Goal: Task Accomplishment & Management: Use online tool/utility

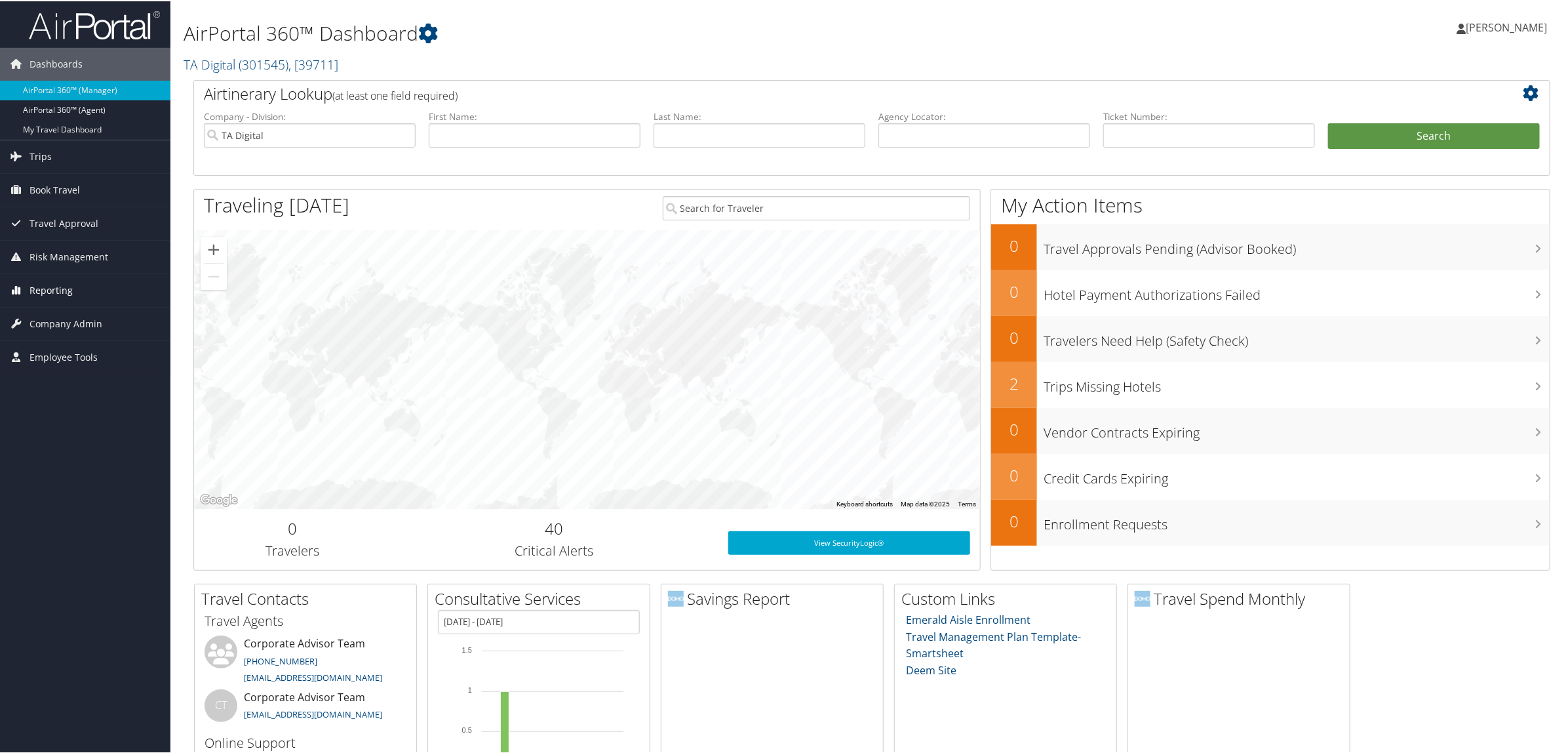
click at [72, 293] on link "Reporting" at bounding box center [85, 289] width 171 height 33
click at [96, 384] on link "Virtual Pay Lookup" at bounding box center [85, 374] width 171 height 20
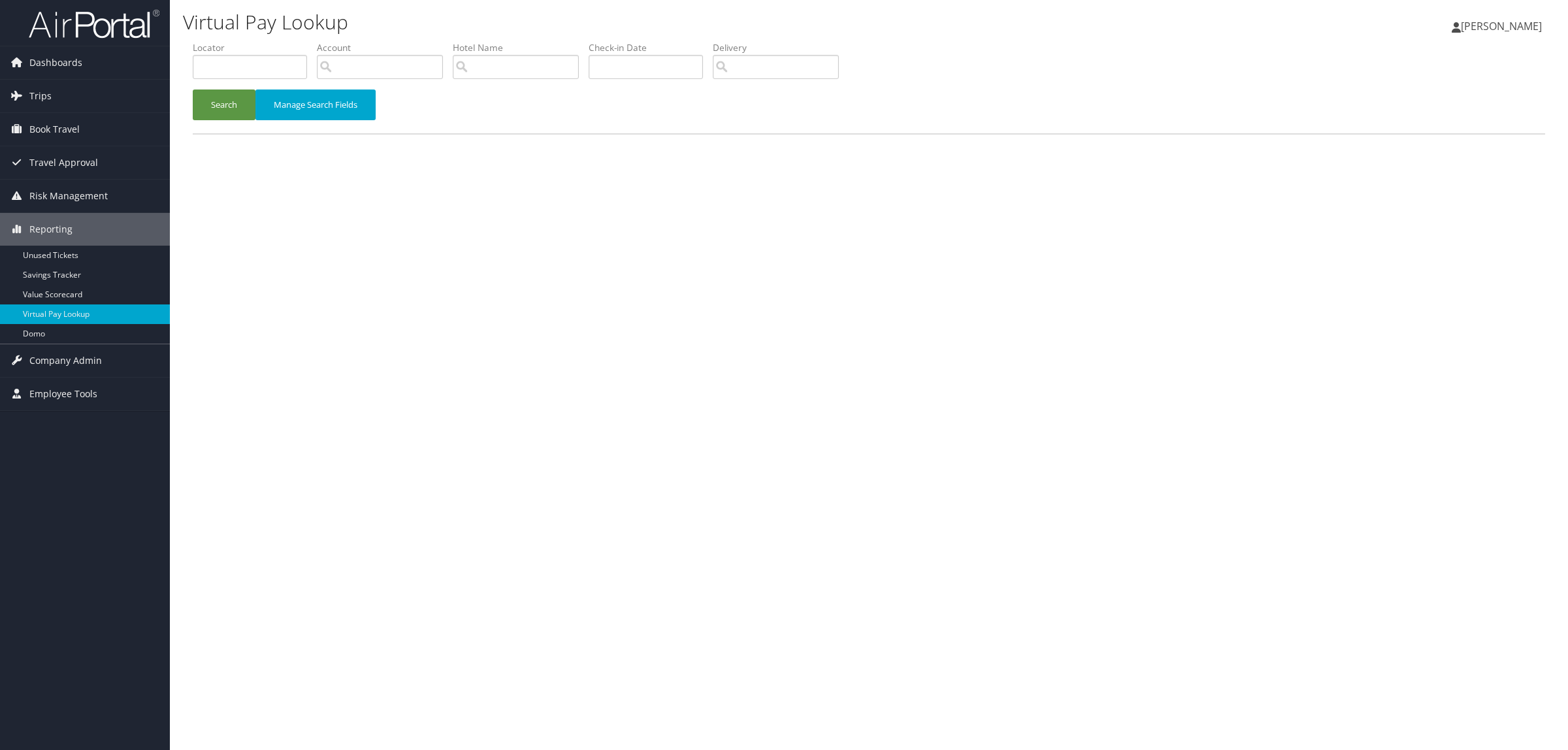
click at [234, 64] on input "text" at bounding box center [250, 67] width 114 height 24
type input "DNFCLY"
click at [229, 125] on div "Search Manage Search Fields" at bounding box center [869, 111] width 1372 height 44
click at [228, 116] on button "Search" at bounding box center [224, 104] width 62 height 30
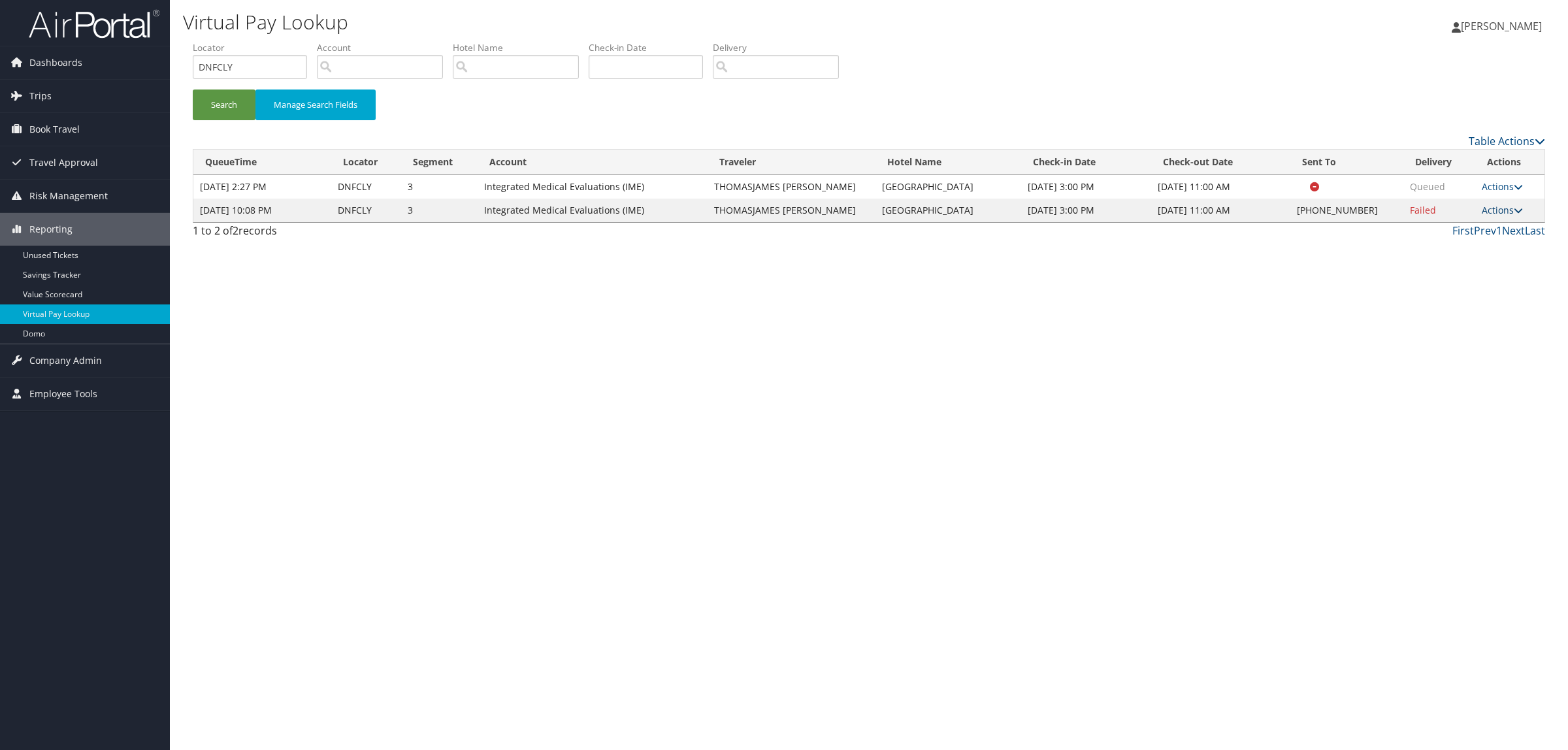
click at [1495, 213] on link "Actions" at bounding box center [1503, 210] width 41 height 13
click at [1478, 224] on link "Resend" at bounding box center [1464, 229] width 112 height 22
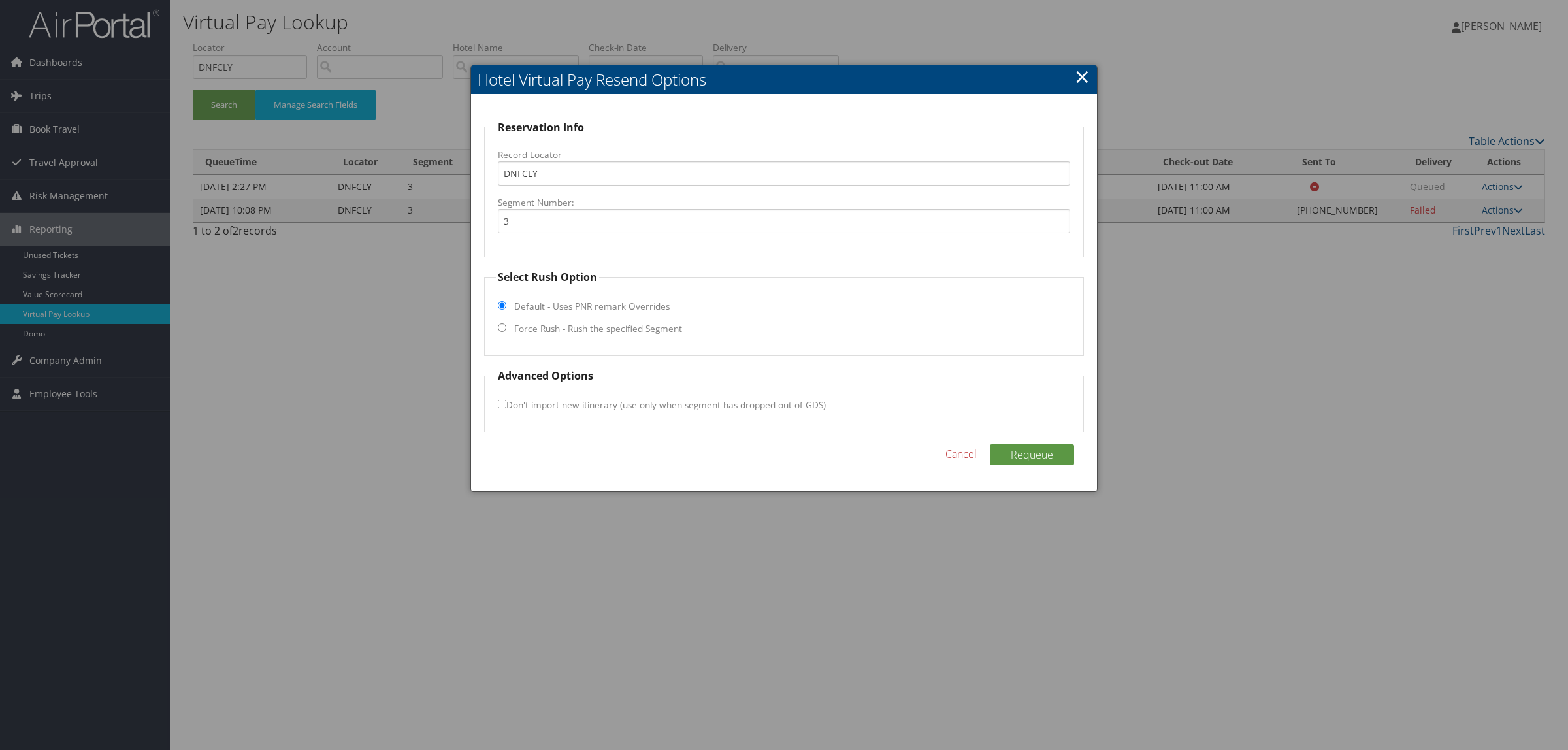
click at [664, 324] on label "Force Rush - Rush the specified Segment" at bounding box center [598, 328] width 168 height 13
click at [506, 324] on input "Force Rush - Rush the specified Segment" at bounding box center [502, 328] width 9 height 9
radio input "true"
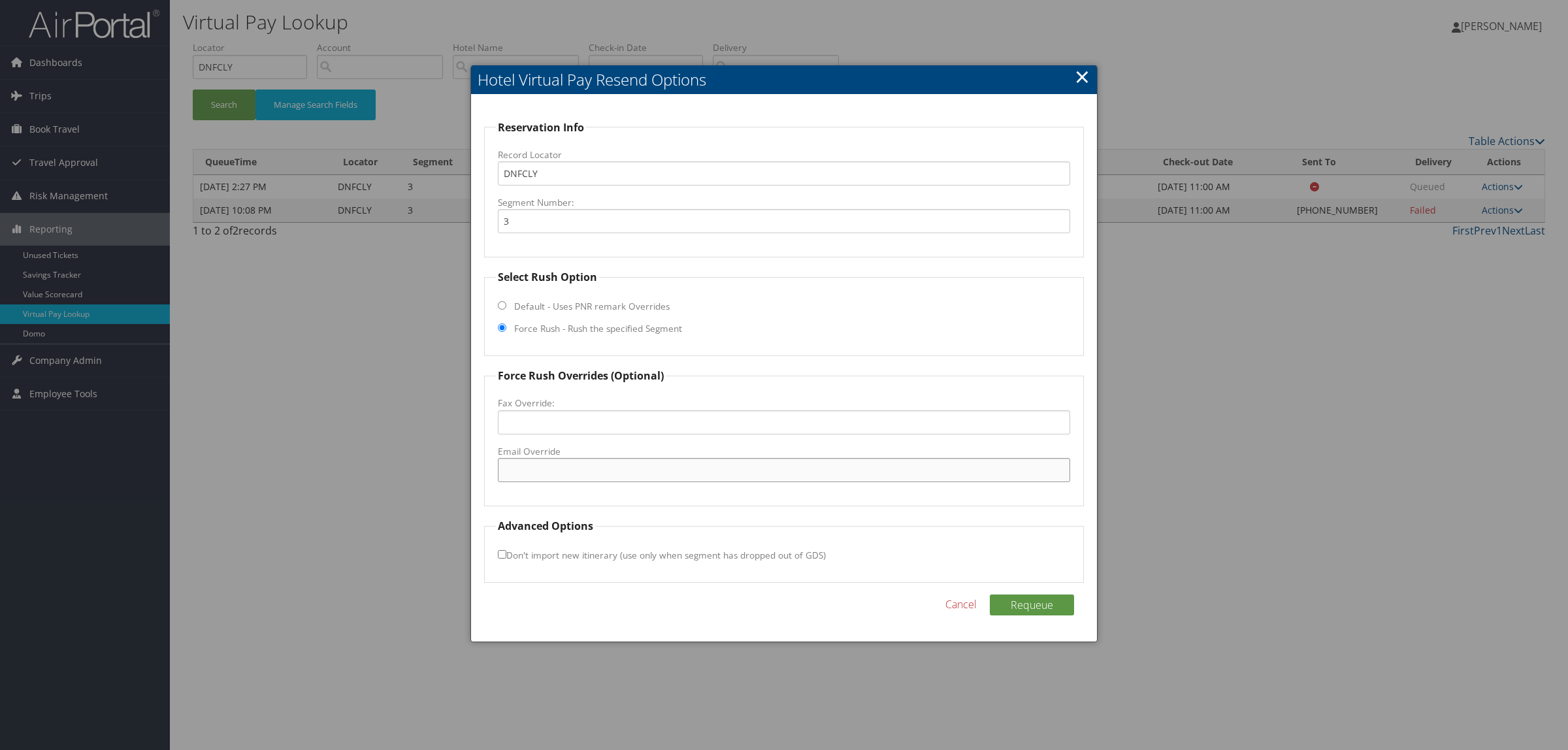
paste input ""guestrelations@luxor.com" <guestrelations@luxor.com>"
drag, startPoint x: 830, startPoint y: 454, endPoint x: 901, endPoint y: 470, distance: 72.8
click at [901, 470] on input ""guestrelations@luxor.com" <guestrelations@luxor.com>" at bounding box center [784, 470] width 572 height 24
drag, startPoint x: 505, startPoint y: 470, endPoint x: 480, endPoint y: 469, distance: 25.0
click at [480, 469] on div "Reservation Info Record Locator DNFCLY Segment Number: 3 Select Rush Option Def…" at bounding box center [784, 369] width 626 height 547
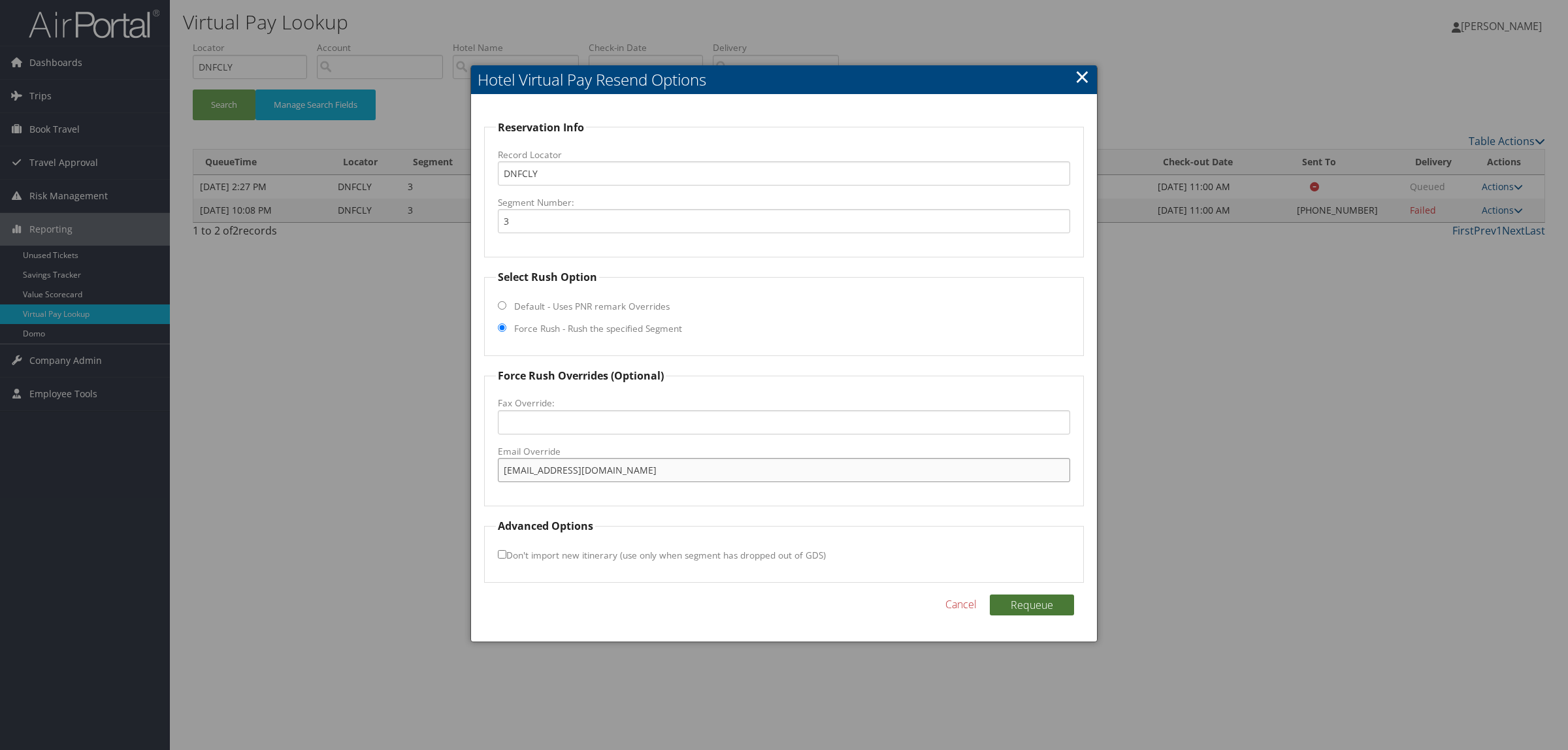
type input "guestrelations@luxor.com"
click at [1060, 608] on button "Requeue" at bounding box center [1032, 605] width 84 height 21
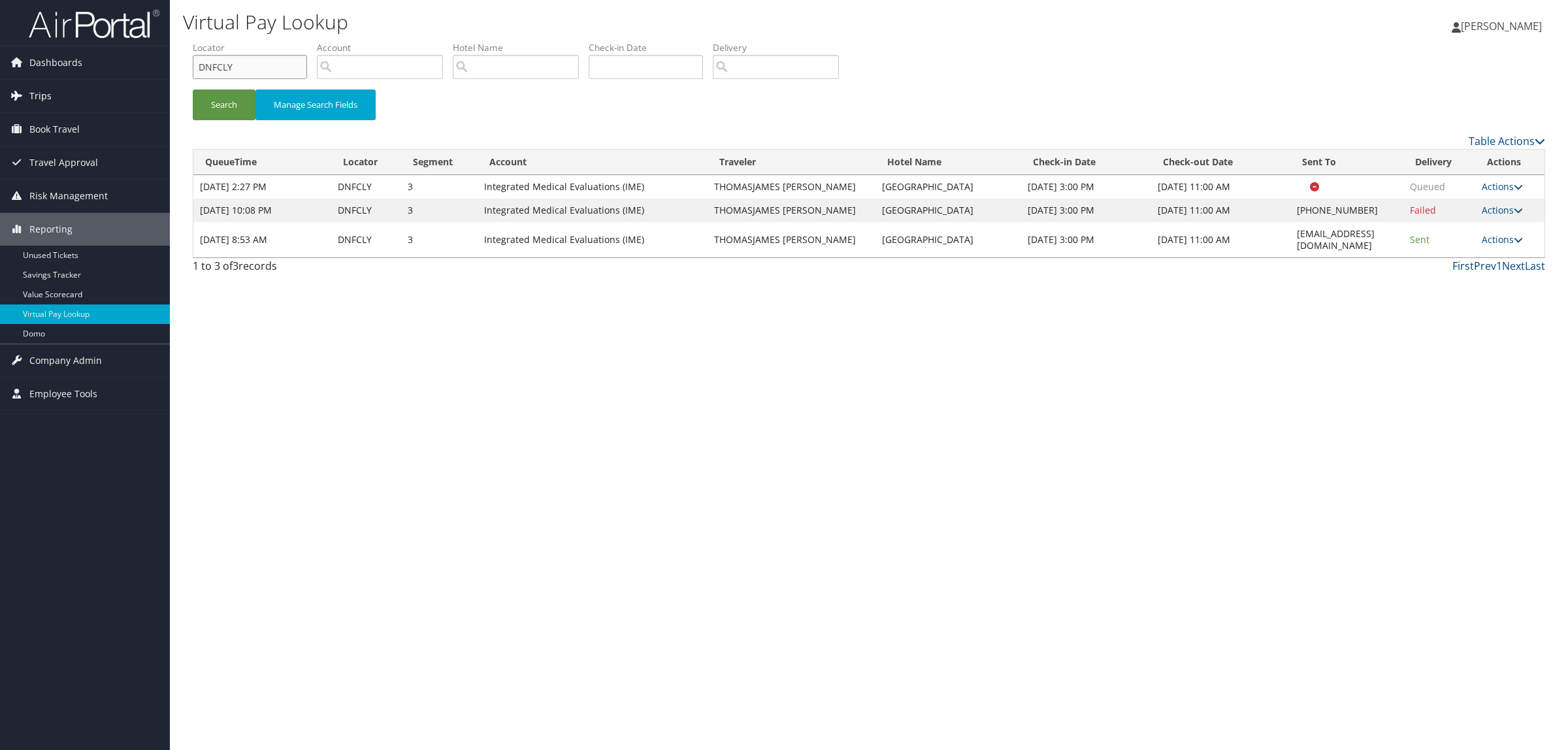
click at [106, 83] on div "Dashboards AirPortal 360™ (Manager) AirPortal 360™ (Agent) My Travel Dashboard …" at bounding box center [784, 375] width 1568 height 750
paste input "9F"
type input "DNFC9F"
drag, startPoint x: 1286, startPoint y: 230, endPoint x: 1386, endPoint y: 233, distance: 100.0
click at [1386, 233] on td "guestrelations@luxor.com" at bounding box center [1347, 240] width 113 height 35
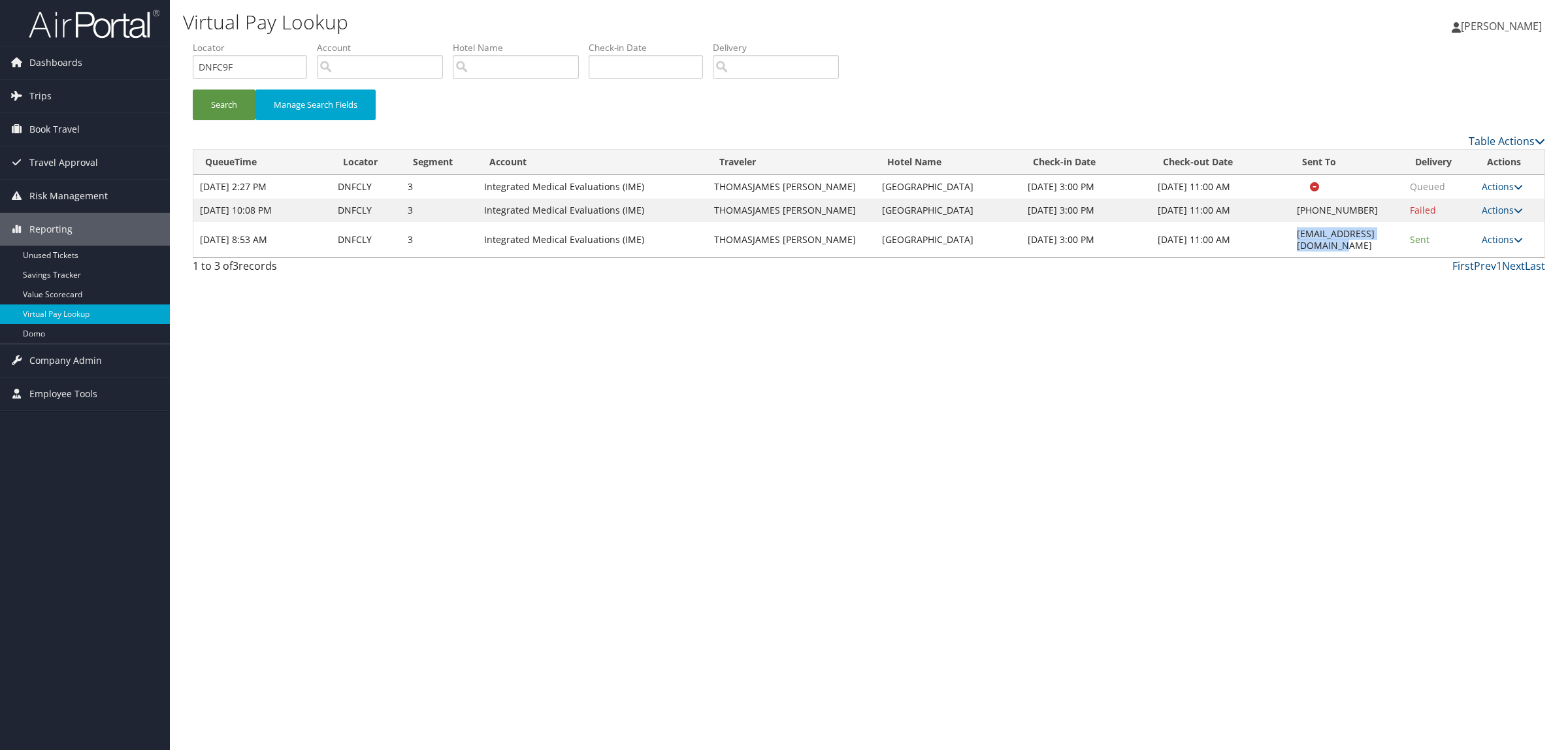
drag, startPoint x: 1262, startPoint y: 237, endPoint x: 1384, endPoint y: 240, distance: 122.0
click at [1384, 240] on td "guestrelations@luxor.com" at bounding box center [1347, 240] width 113 height 35
copy td "guestrelations@luxor.com"
click at [238, 108] on button "Search" at bounding box center [224, 104] width 62 height 30
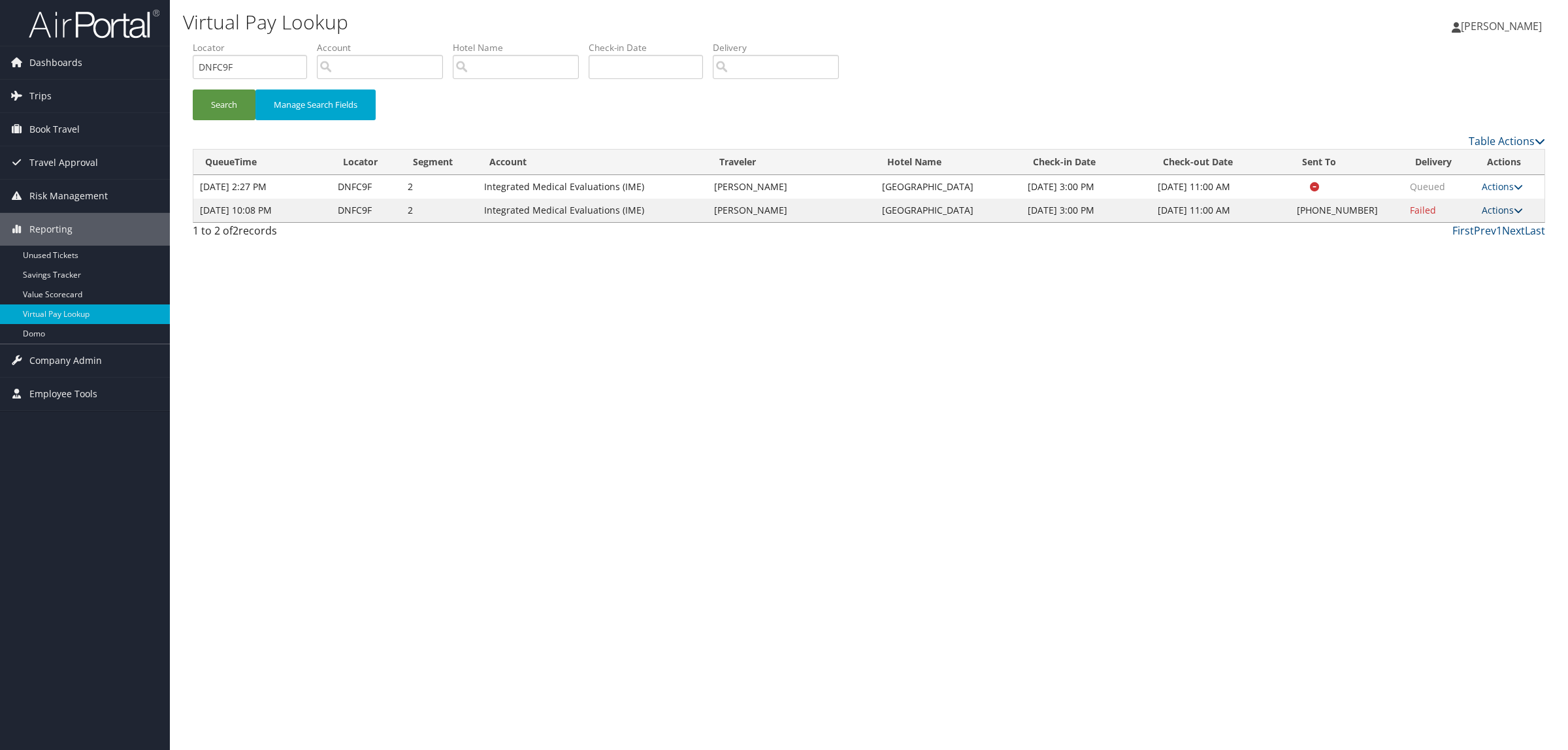
click at [1499, 203] on link "Actions" at bounding box center [1503, 210] width 41 height 13
click at [1478, 223] on link "Resend" at bounding box center [1464, 229] width 112 height 22
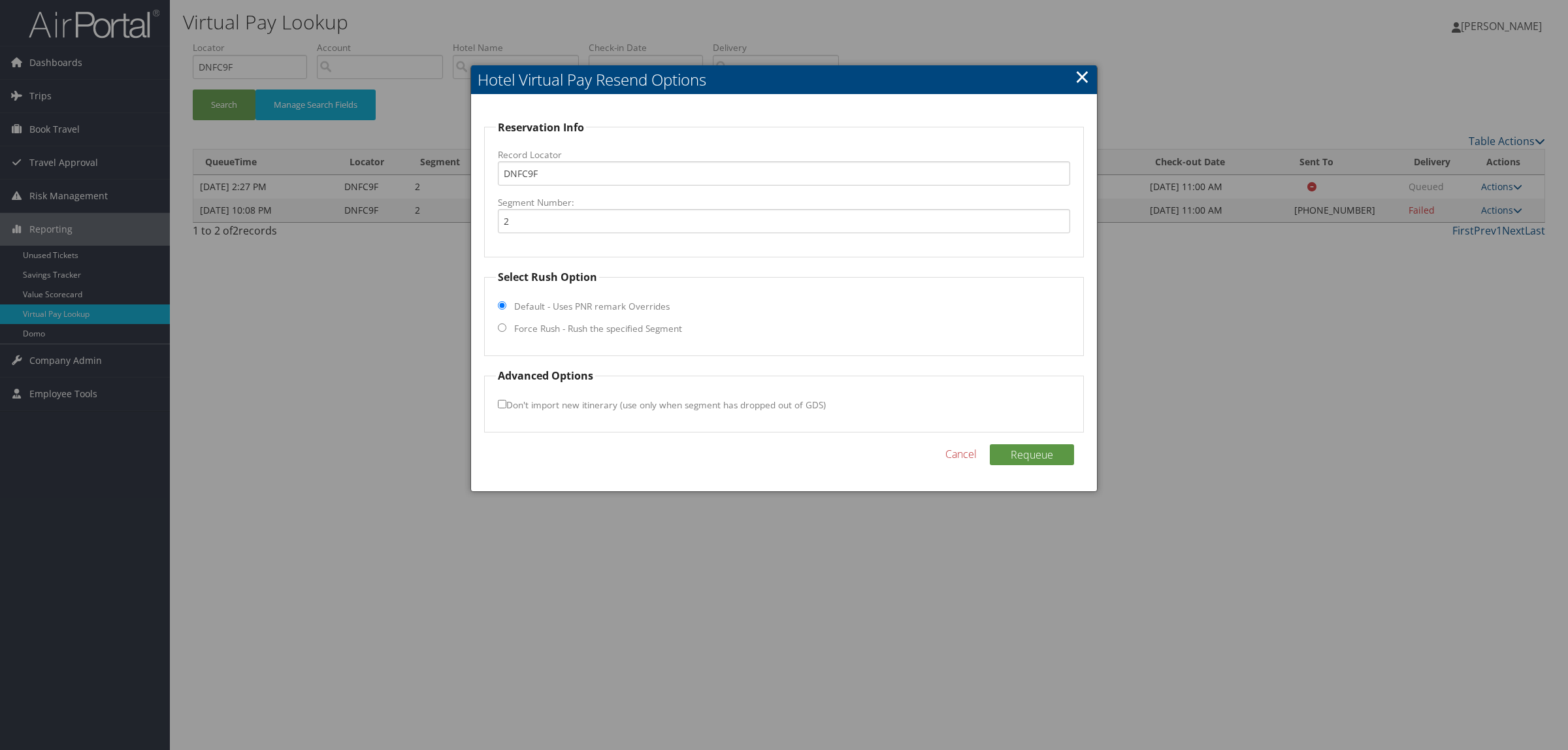
click at [649, 327] on label "Force Rush - Rush the specified Segment" at bounding box center [598, 328] width 168 height 13
click at [506, 327] on input "Force Rush - Rush the specified Segment" at bounding box center [502, 328] width 9 height 9
radio input "true"
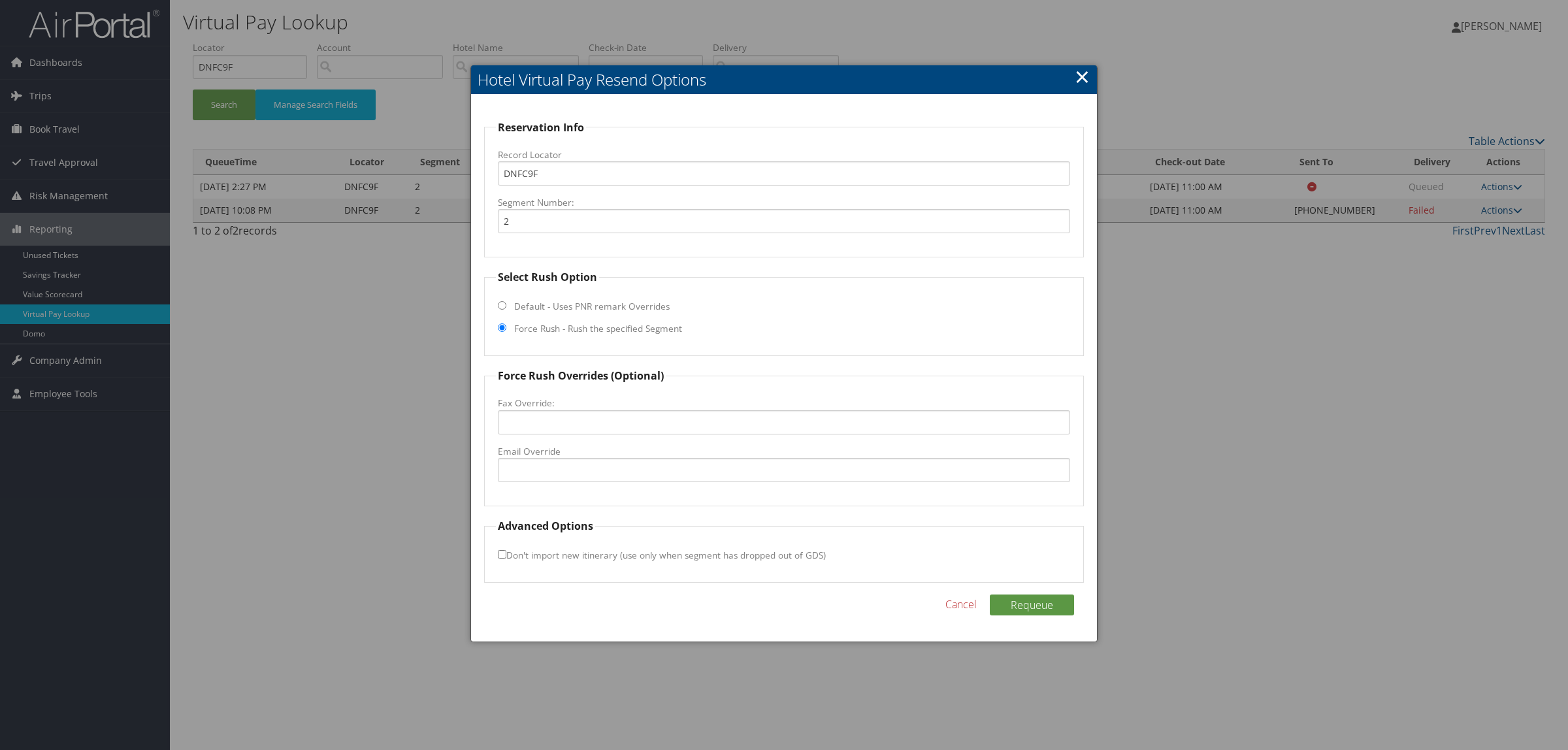
click at [659, 451] on label "Email Override" at bounding box center [784, 451] width 572 height 13
click at [659, 458] on input "Email Override" at bounding box center [784, 470] width 572 height 24
click at [658, 458] on input "Email Override" at bounding box center [784, 470] width 572 height 24
paste input "guestrelations@luxor.com"
type input "guestrelations@luxor.com"
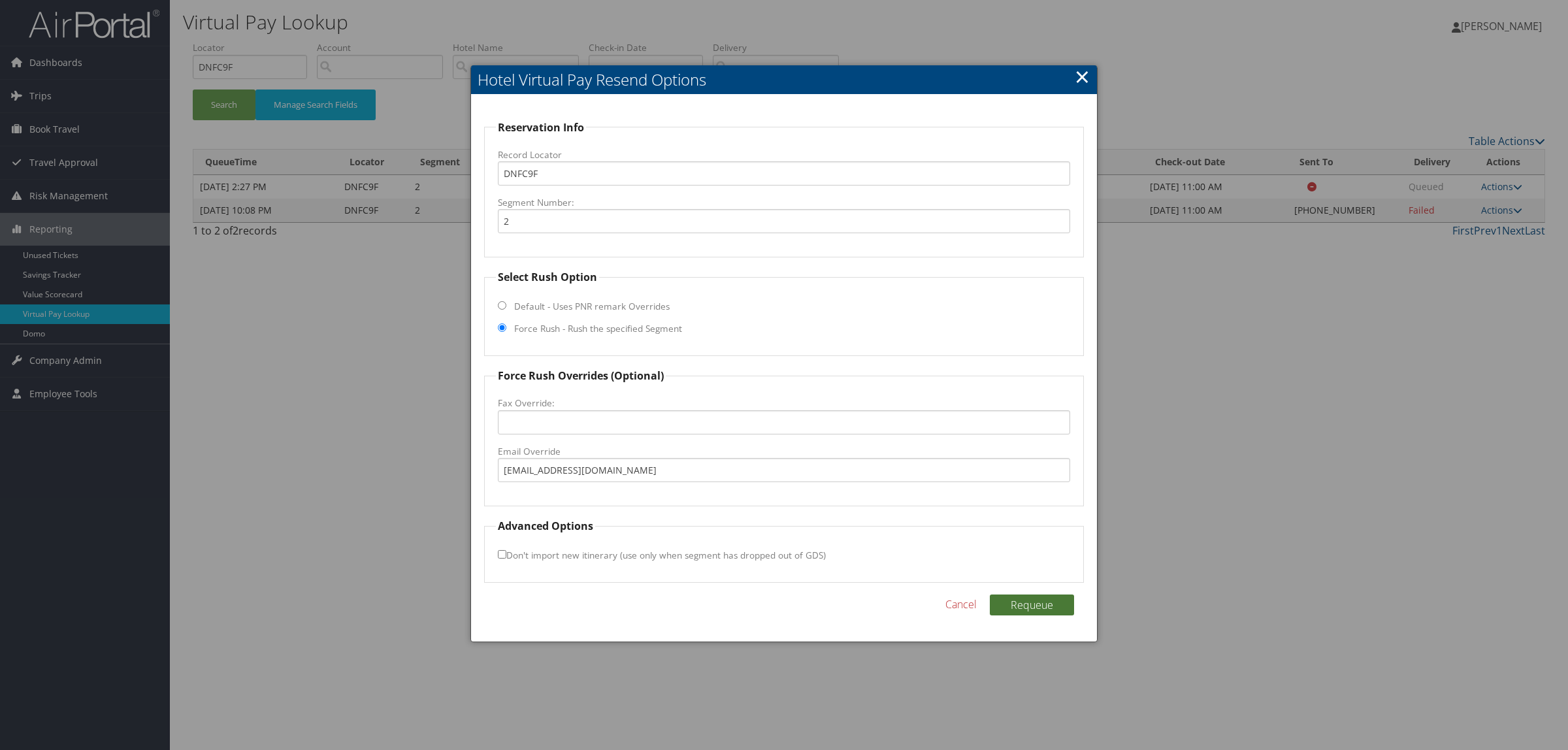
click at [1024, 604] on button "Requeue" at bounding box center [1032, 605] width 84 height 21
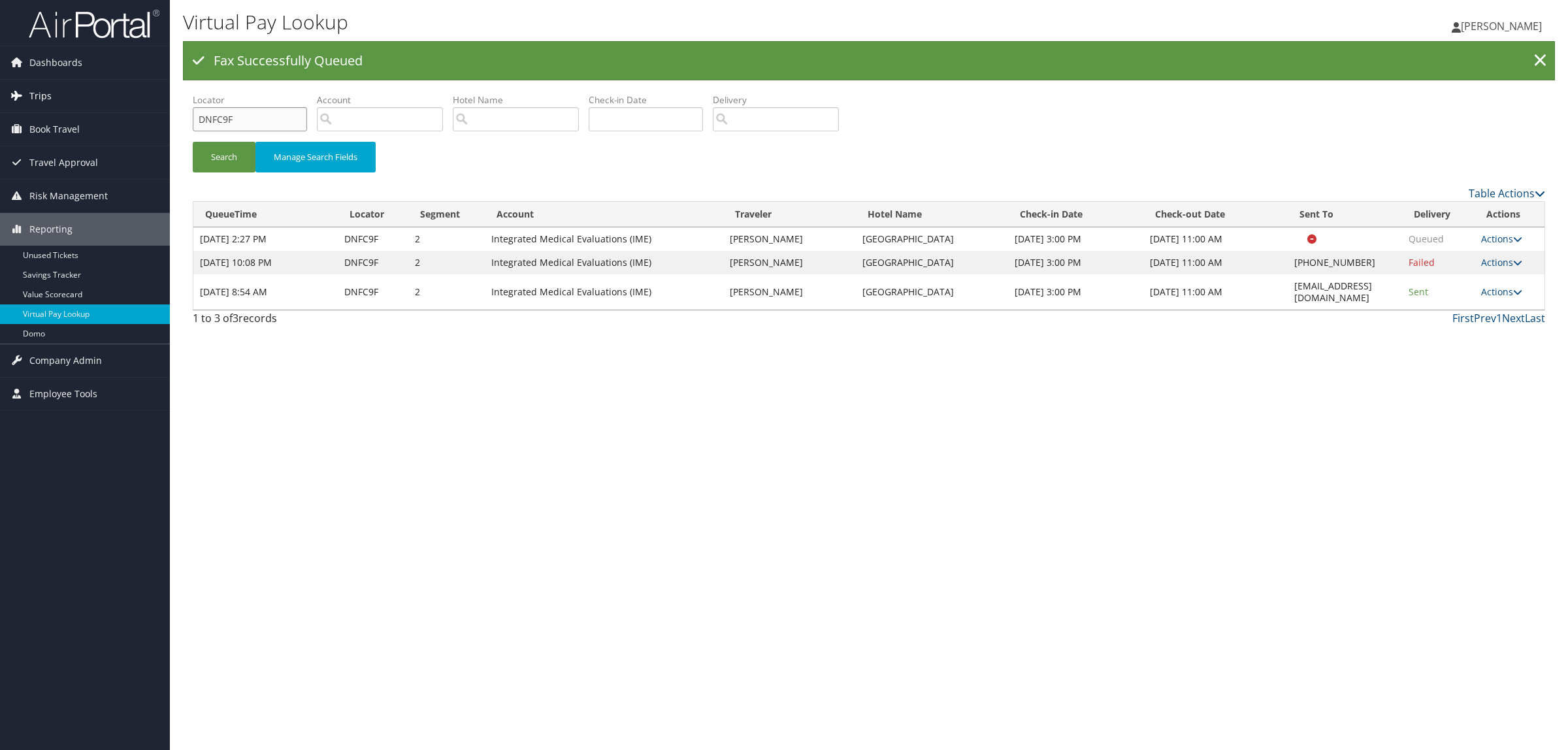
drag, startPoint x: 235, startPoint y: 121, endPoint x: 96, endPoint y: 109, distance: 139.5
click at [96, 109] on div "Dashboards AirPortal 360™ (Manager) AirPortal 360™ (Agent) My Travel Dashboard …" at bounding box center [784, 375] width 1568 height 750
paste input "BG2"
type input "DNFBG2"
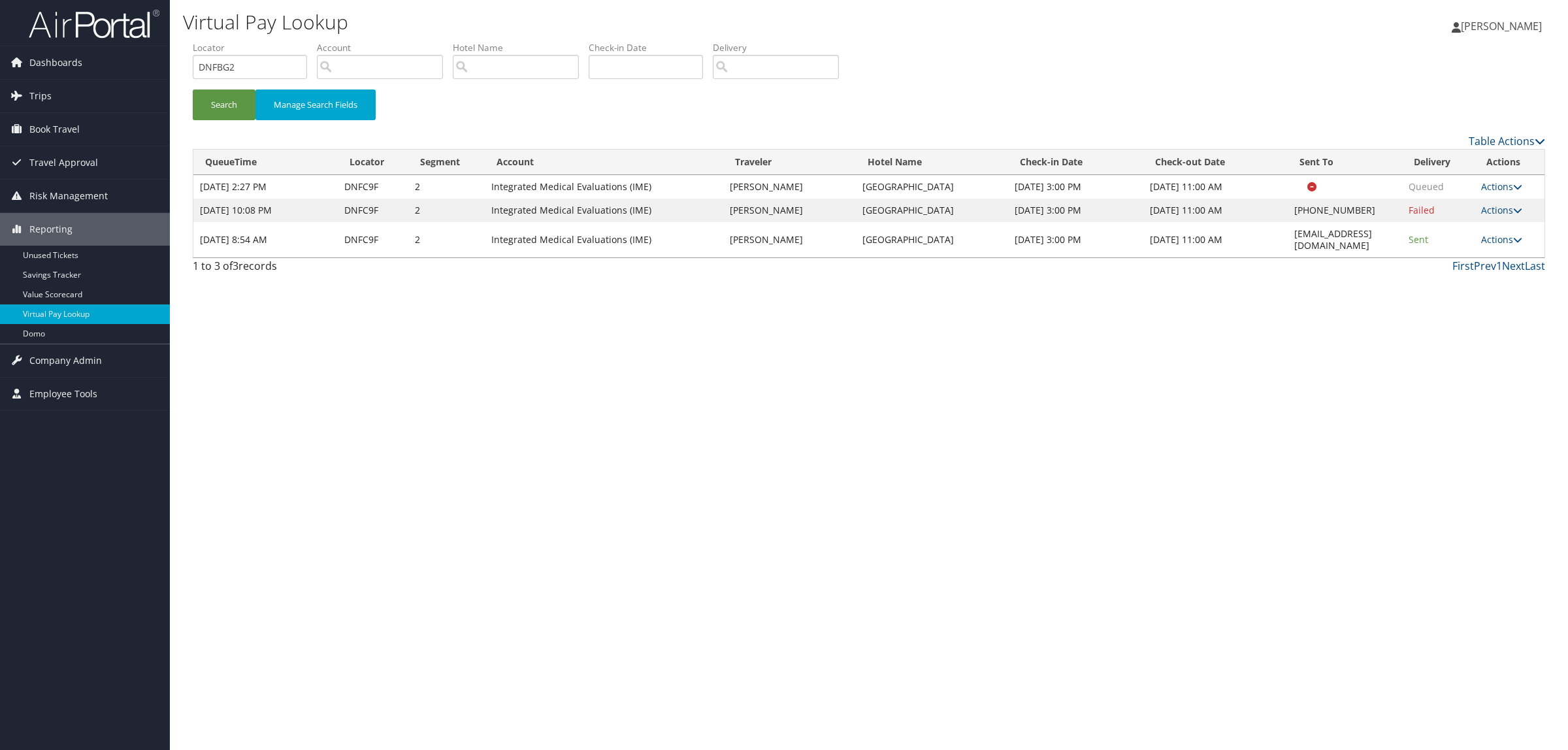
drag, startPoint x: 1265, startPoint y: 291, endPoint x: 1346, endPoint y: 295, distance: 81.1
click at [1346, 295] on div "Virtual Pay Lookup Hope Ewing Hope Ewing My Settings Travel Agency Contacts Log…" at bounding box center [869, 375] width 1399 height 750
drag, startPoint x: 1266, startPoint y: 230, endPoint x: 1384, endPoint y: 242, distance: 118.6
click at [1384, 242] on td "guestrelations@luxor.com" at bounding box center [1345, 240] width 114 height 35
copy td "guestrelations@luxor.com"
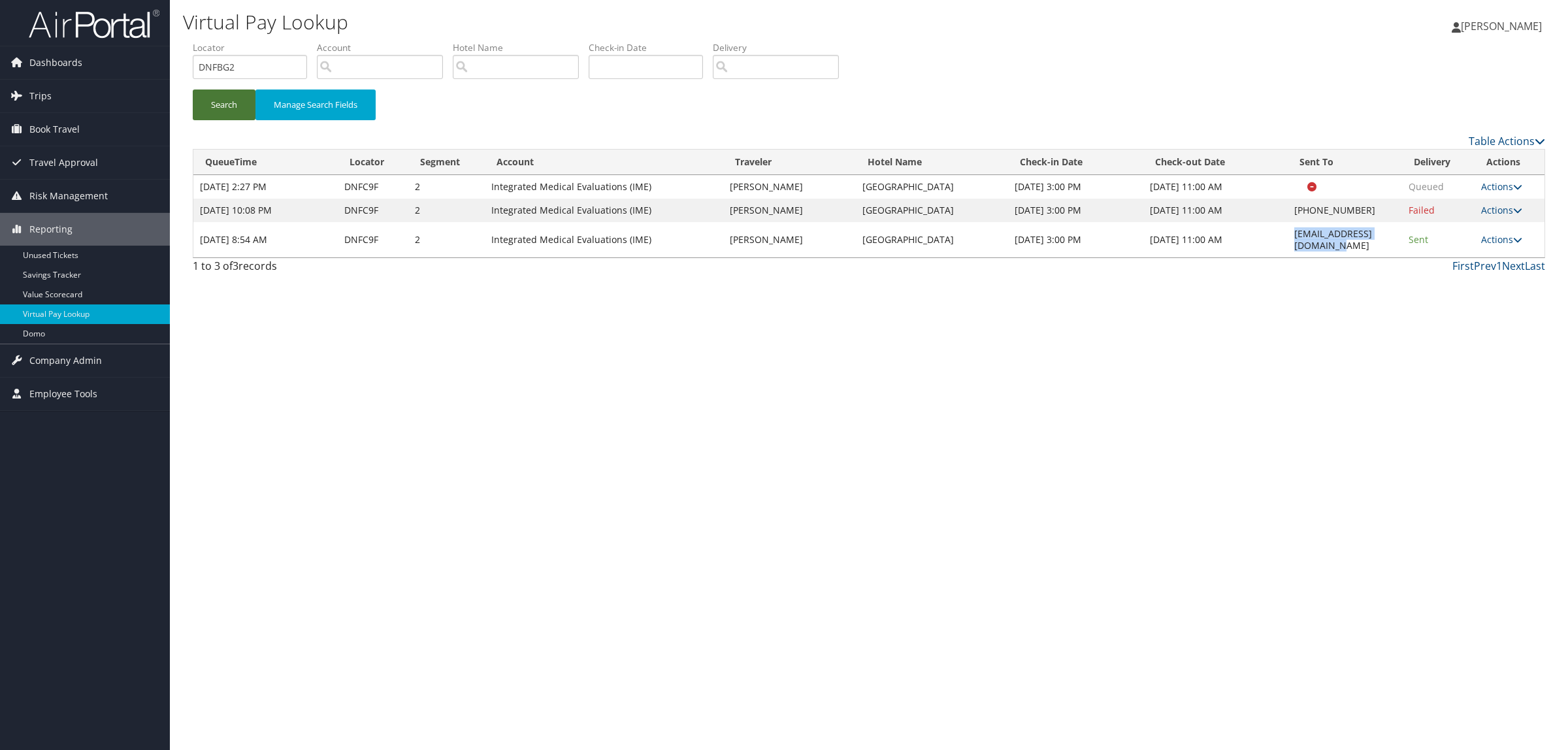
click at [237, 105] on button "Search" at bounding box center [224, 104] width 62 height 30
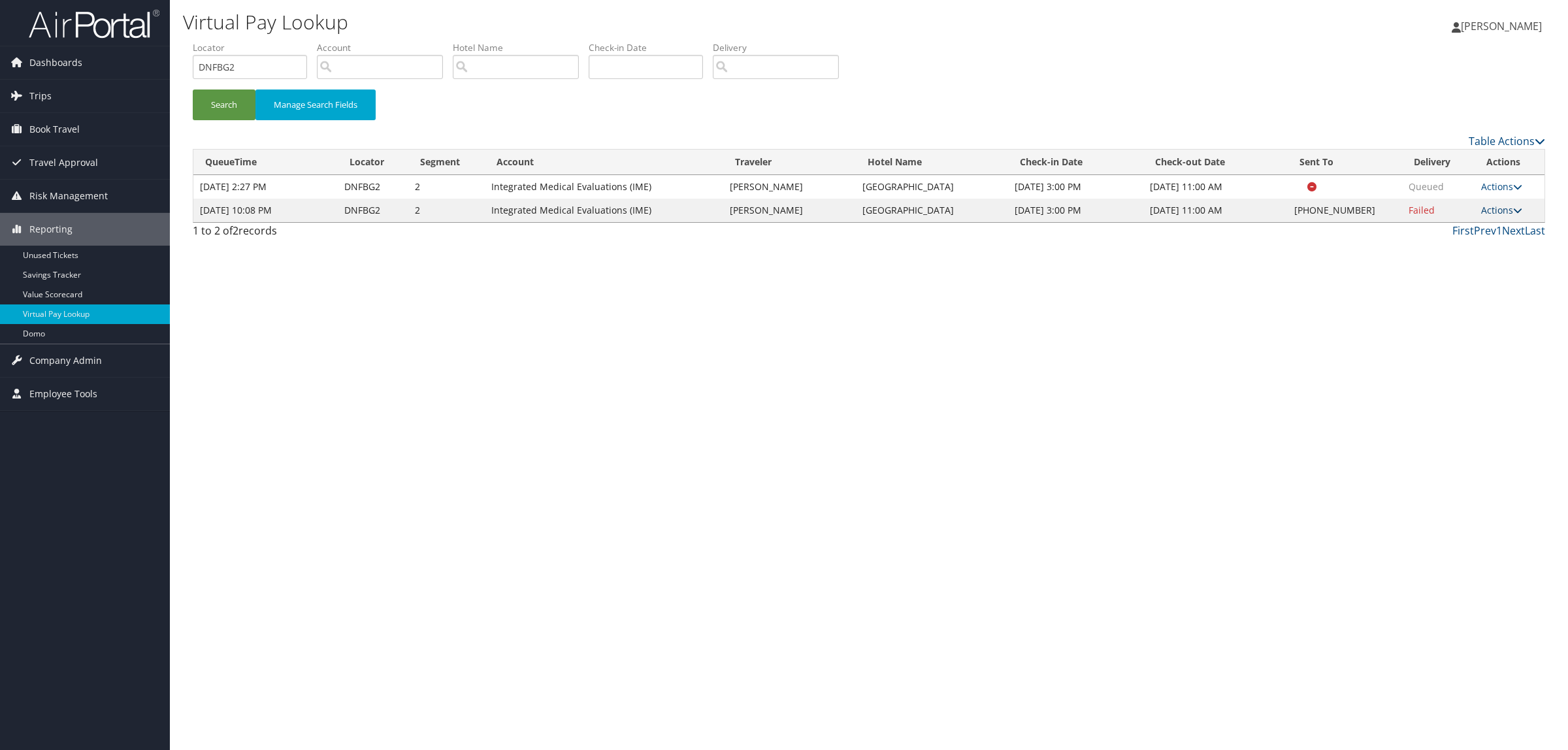
click at [1508, 216] on link "Actions" at bounding box center [1502, 210] width 41 height 13
click at [1491, 242] on link "Resend" at bounding box center [1464, 247] width 112 height 22
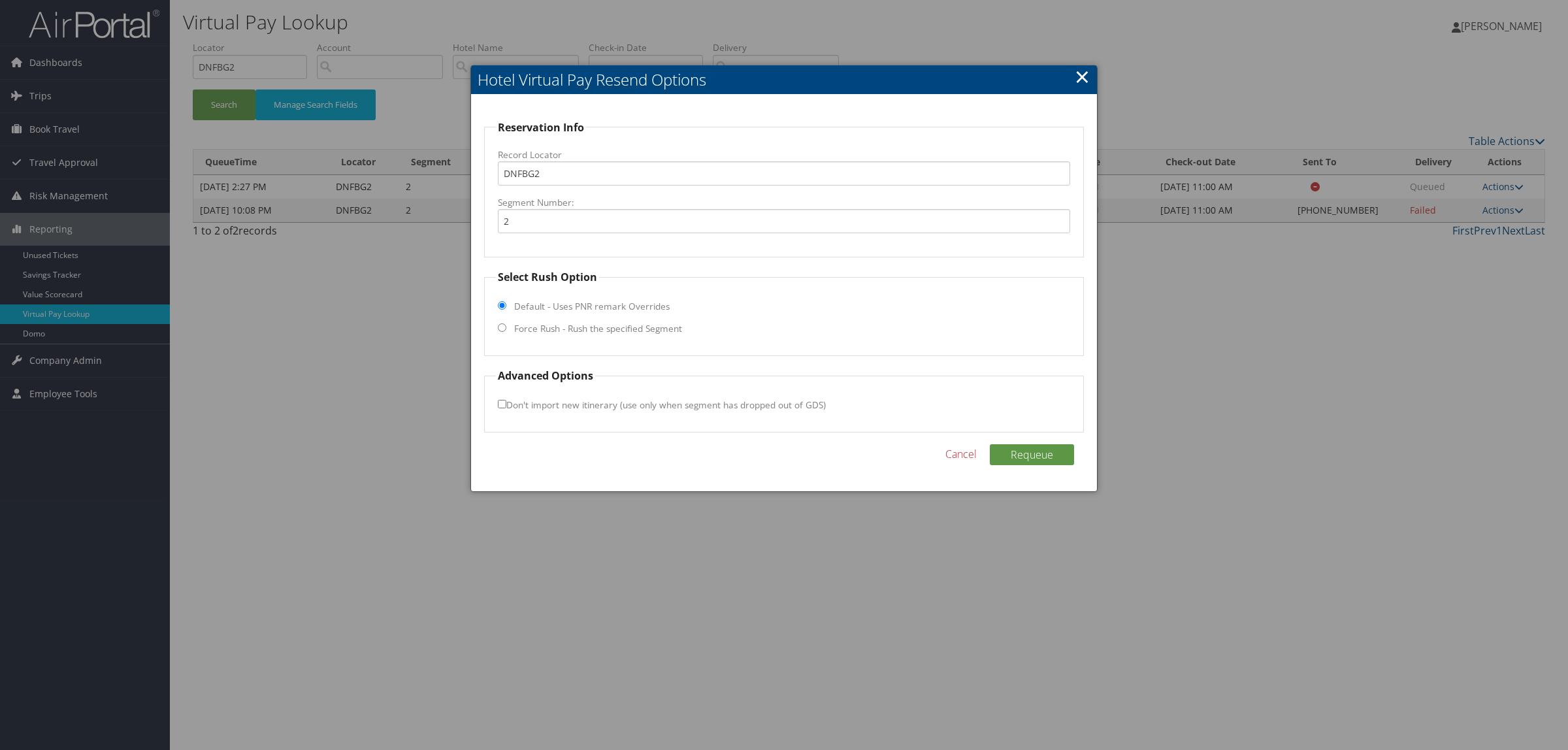
click at [620, 328] on label "Force Rush - Rush the specified Segment" at bounding box center [598, 328] width 168 height 13
click at [506, 328] on input "Force Rush - Rush the specified Segment" at bounding box center [502, 328] width 9 height 9
radio input "true"
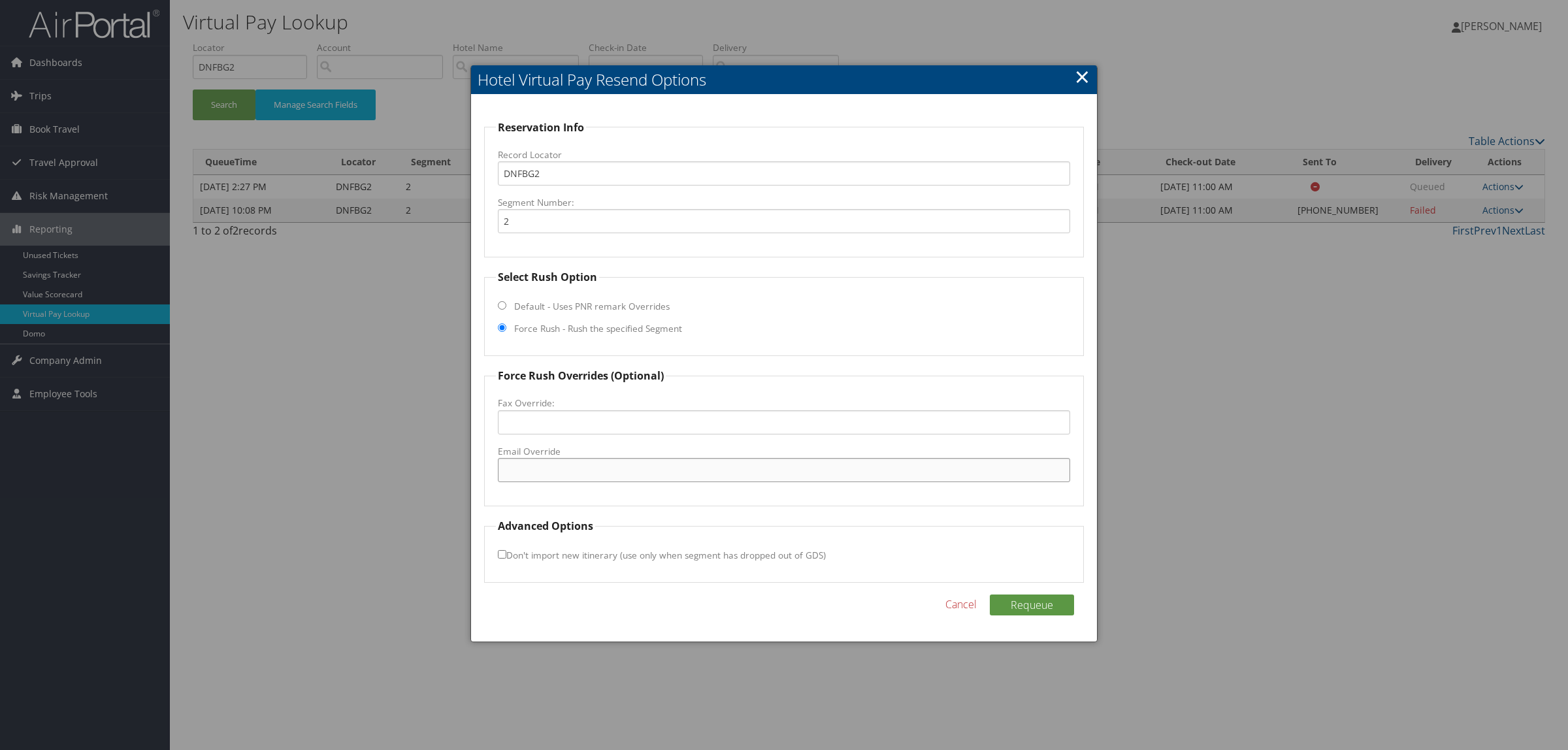
click at [618, 478] on input "Email Override" at bounding box center [784, 470] width 572 height 24
paste input "guestrelations@luxor.com"
type input "guestrelations@luxor.com"
click at [1004, 604] on button "Requeue" at bounding box center [1032, 605] width 84 height 21
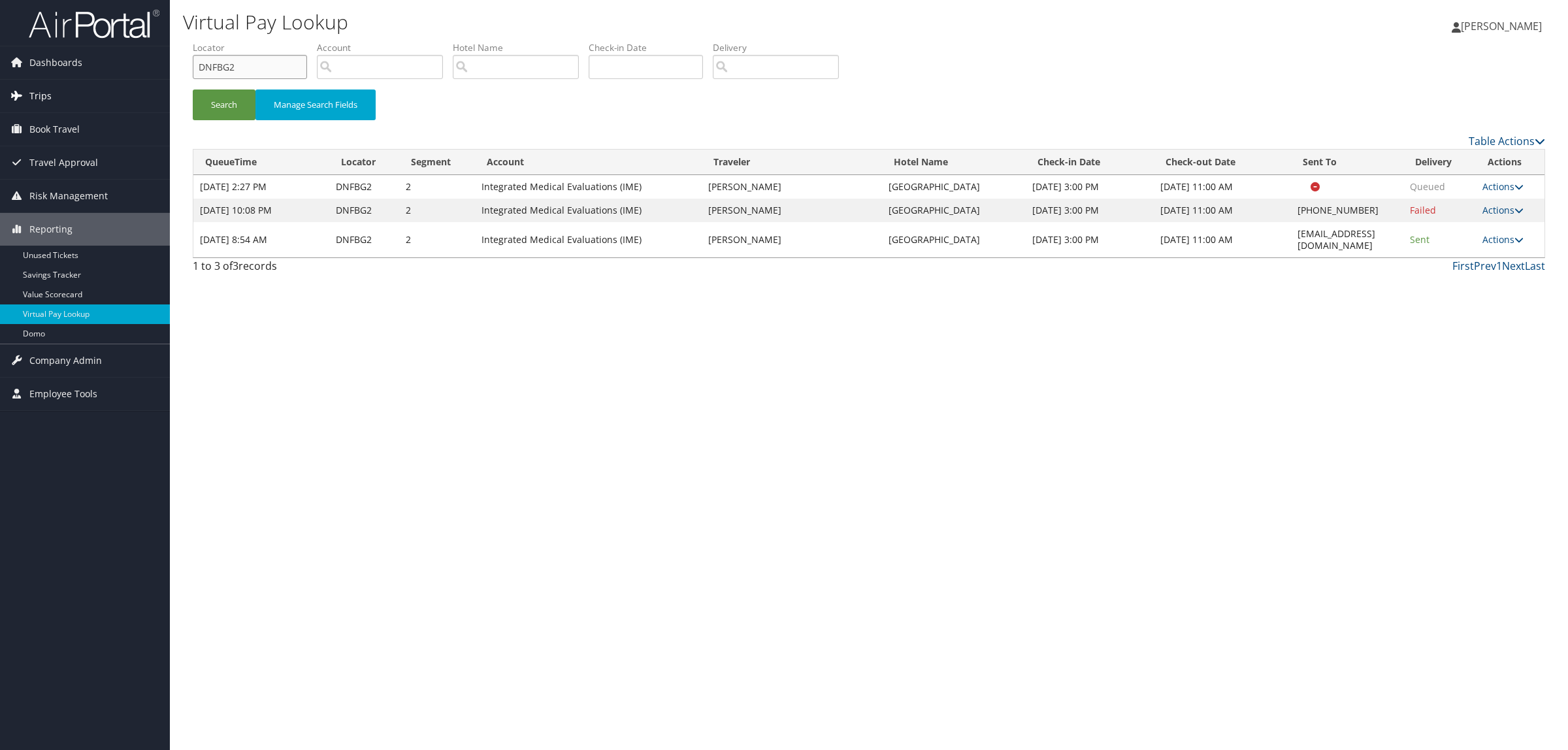
drag, startPoint x: 259, startPoint y: 57, endPoint x: 136, endPoint y: 102, distance: 131.0
click at [121, 87] on div "Dashboards AirPortal 360™ (Manager) AirPortal 360™ (Agent) My Travel Dashboard …" at bounding box center [784, 375] width 1568 height 750
paste input "PXSC0"
type input "DPXSC0"
click at [211, 112] on button "Search" at bounding box center [224, 104] width 62 height 30
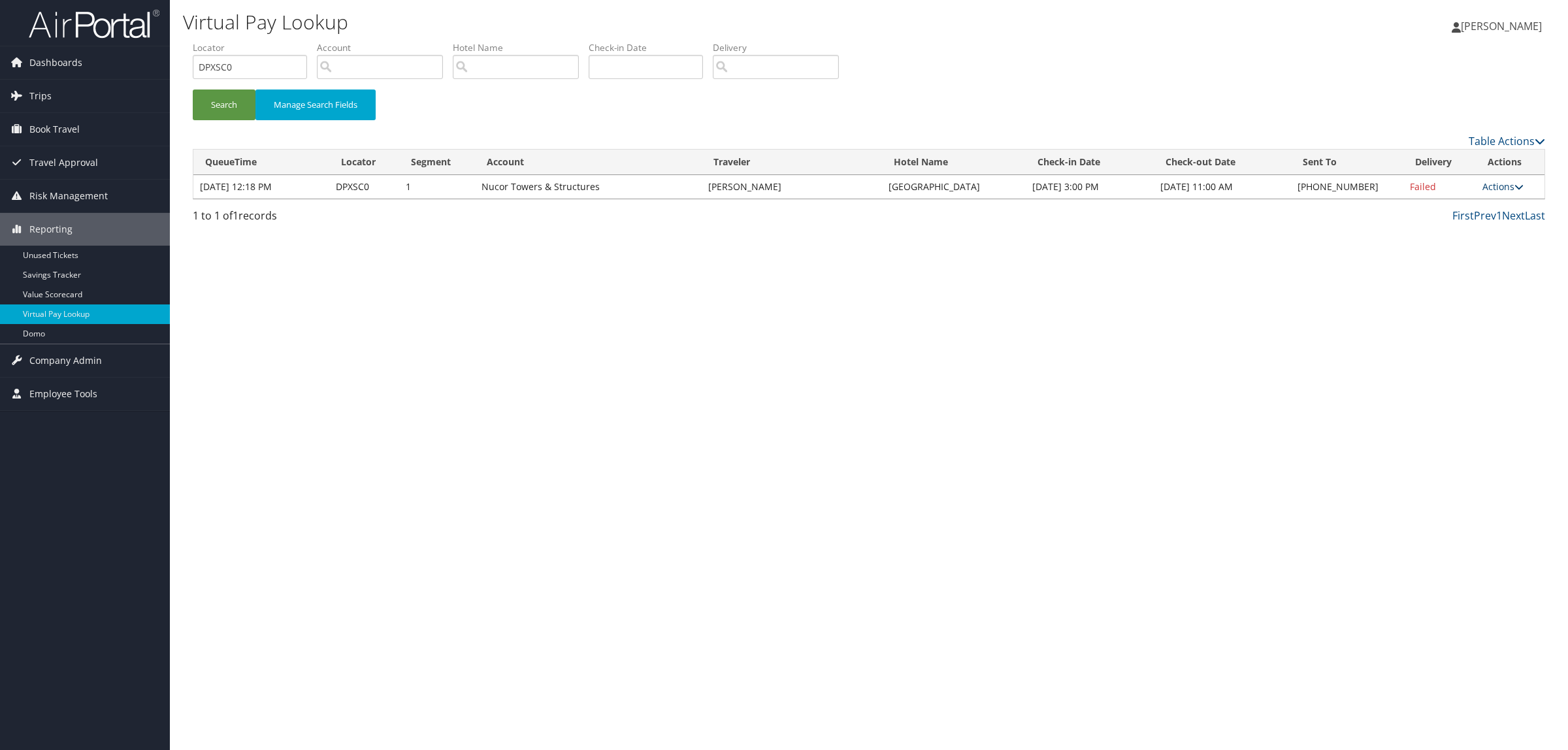
click at [1503, 181] on link "Actions" at bounding box center [1503, 186] width 41 height 13
click at [1485, 198] on link "Resend" at bounding box center [1464, 206] width 112 height 22
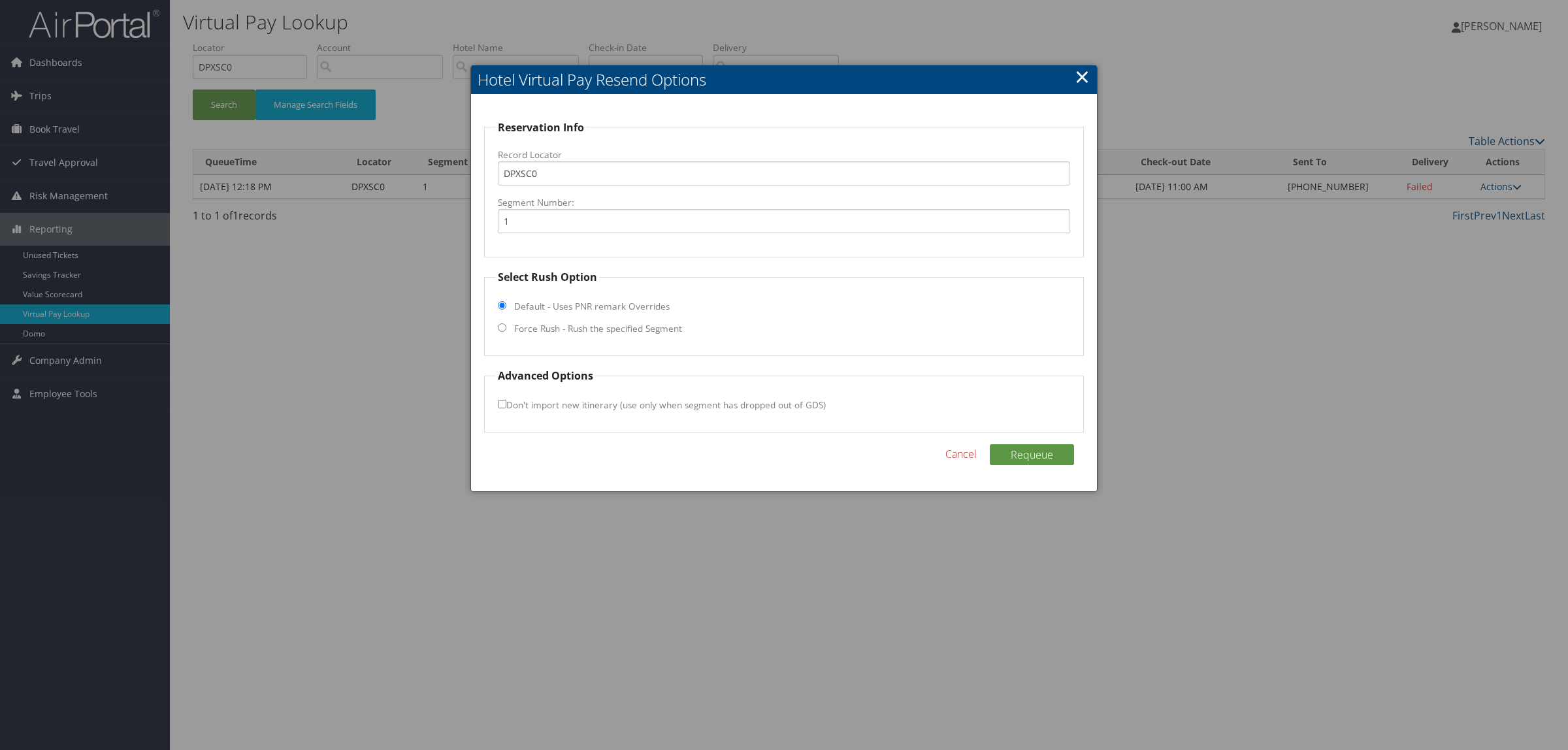
click at [556, 331] on label "Force Rush - Rush the specified Segment" at bounding box center [598, 328] width 168 height 13
click at [506, 331] on input "Force Rush - Rush the specified Segment" at bounding box center [502, 328] width 9 height 9
radio input "true"
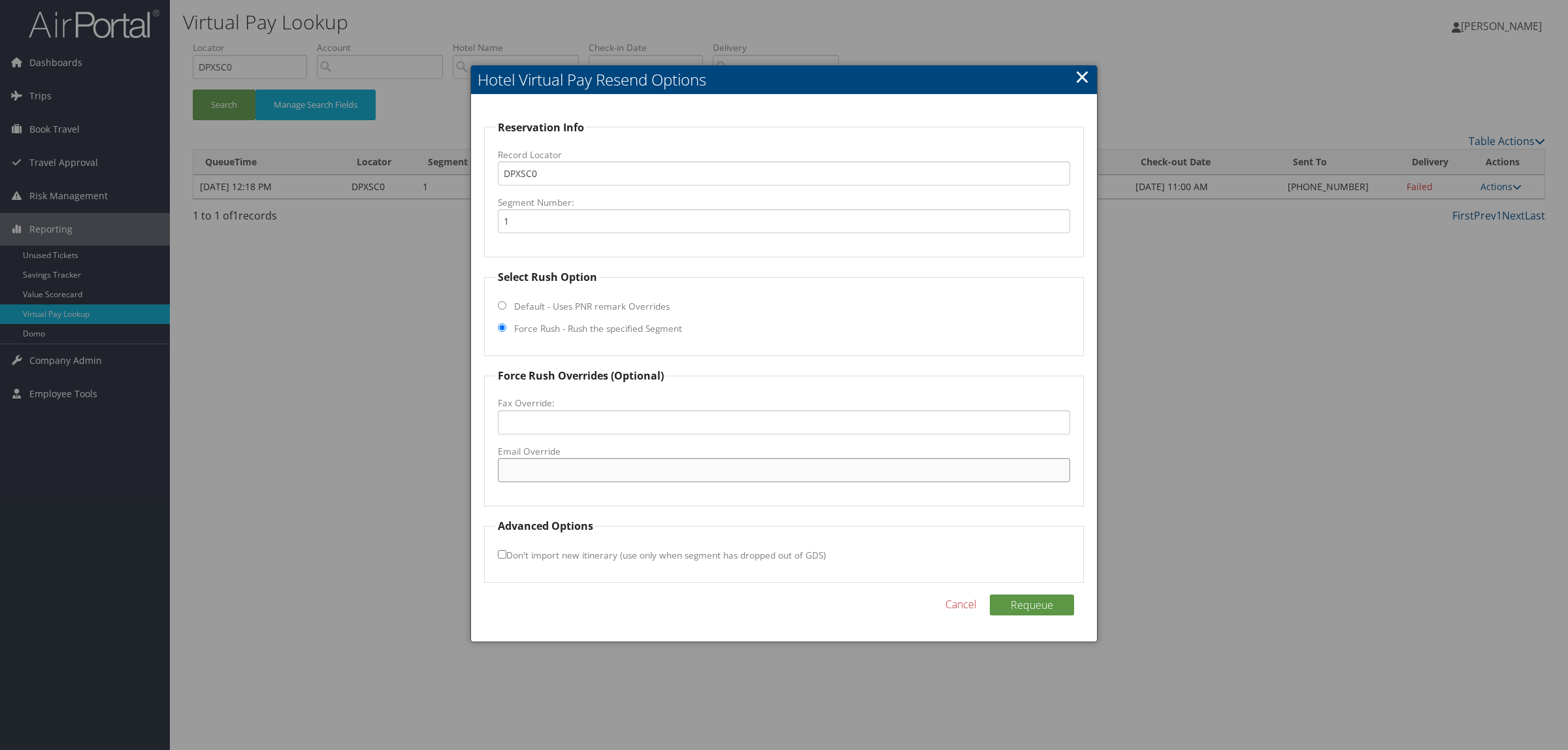
click at [549, 477] on input "Email Override" at bounding box center [784, 470] width 572 height 24
type input "cyrockhill@gmail.com"
click at [1040, 600] on button "Requeue" at bounding box center [1032, 605] width 84 height 21
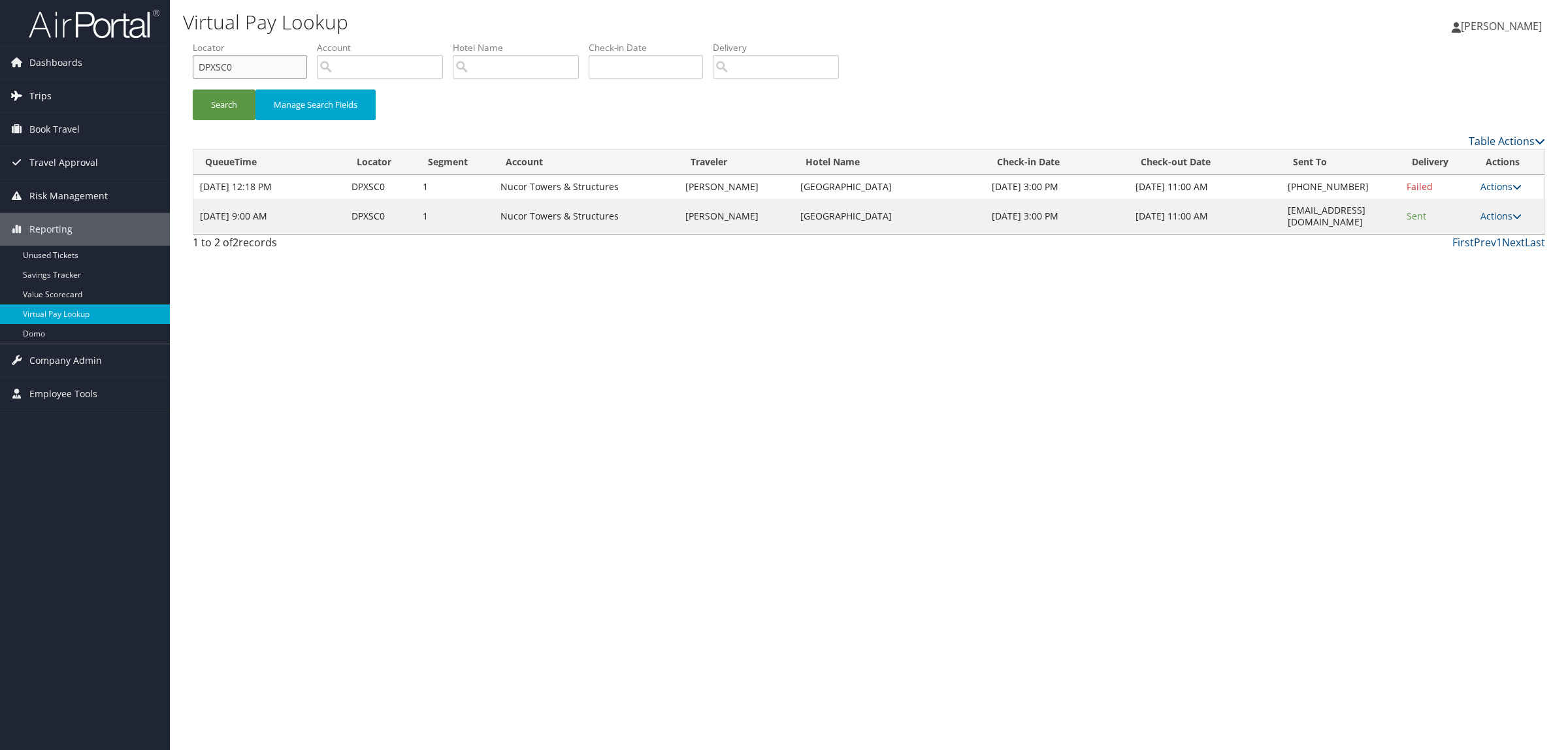
drag, startPoint x: 209, startPoint y: 72, endPoint x: 129, endPoint y: 98, distance: 84.1
click at [128, 87] on div "Dashboards AirPortal 360™ (Manager) AirPortal 360™ (Agent) My Travel Dashboard …" at bounding box center [784, 375] width 1568 height 750
drag, startPoint x: 234, startPoint y: 74, endPoint x: 89, endPoint y: 75, distance: 145.0
click at [89, 75] on div "Dashboards AirPortal 360™ (Manager) AirPortal 360™ (Agent) My Travel Dashboard …" at bounding box center [784, 375] width 1568 height 750
paste input "DQ14RK"
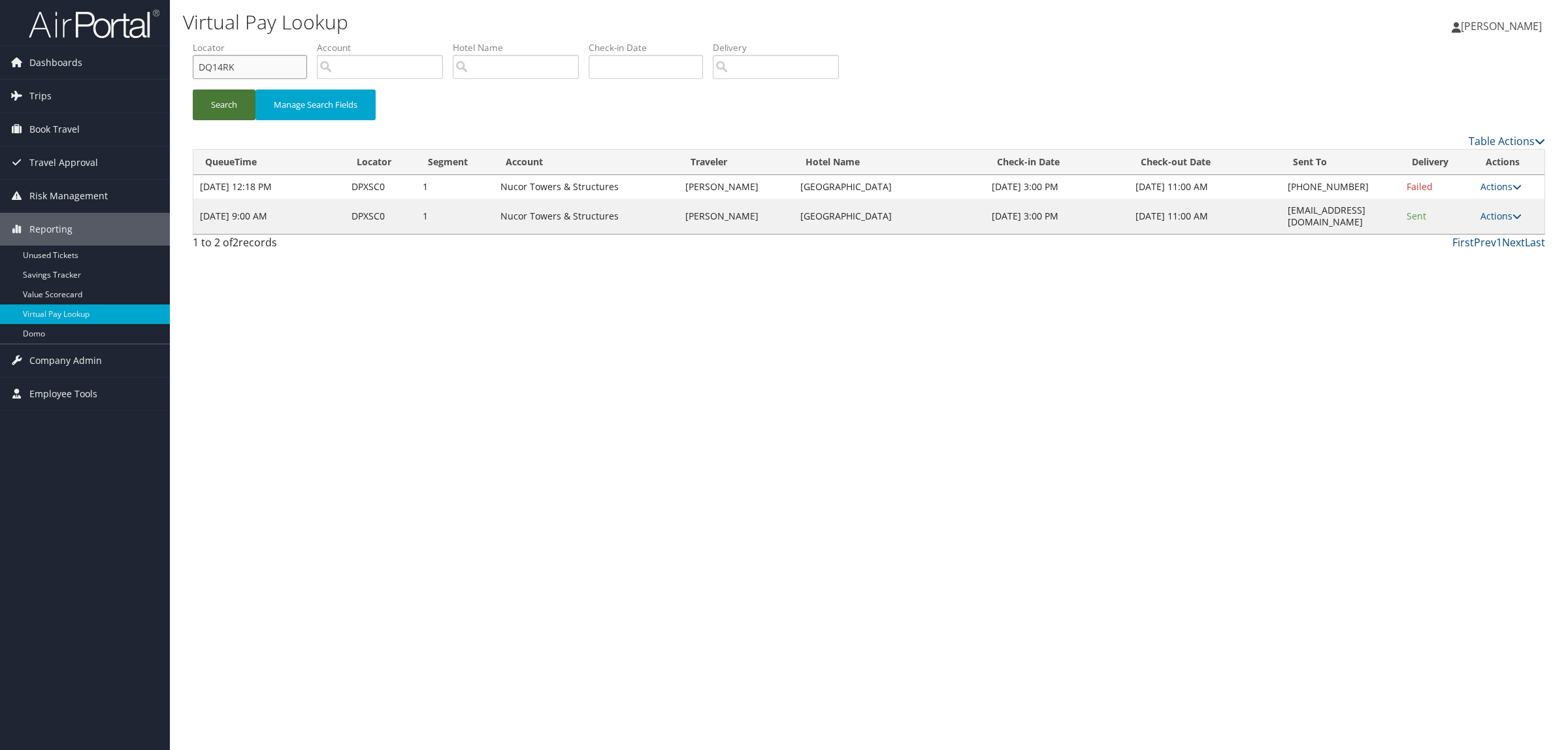
type input "DQ14RK"
drag, startPoint x: 226, startPoint y: 99, endPoint x: 596, endPoint y: 7, distance: 381.3
click at [226, 99] on button "Search" at bounding box center [224, 104] width 62 height 30
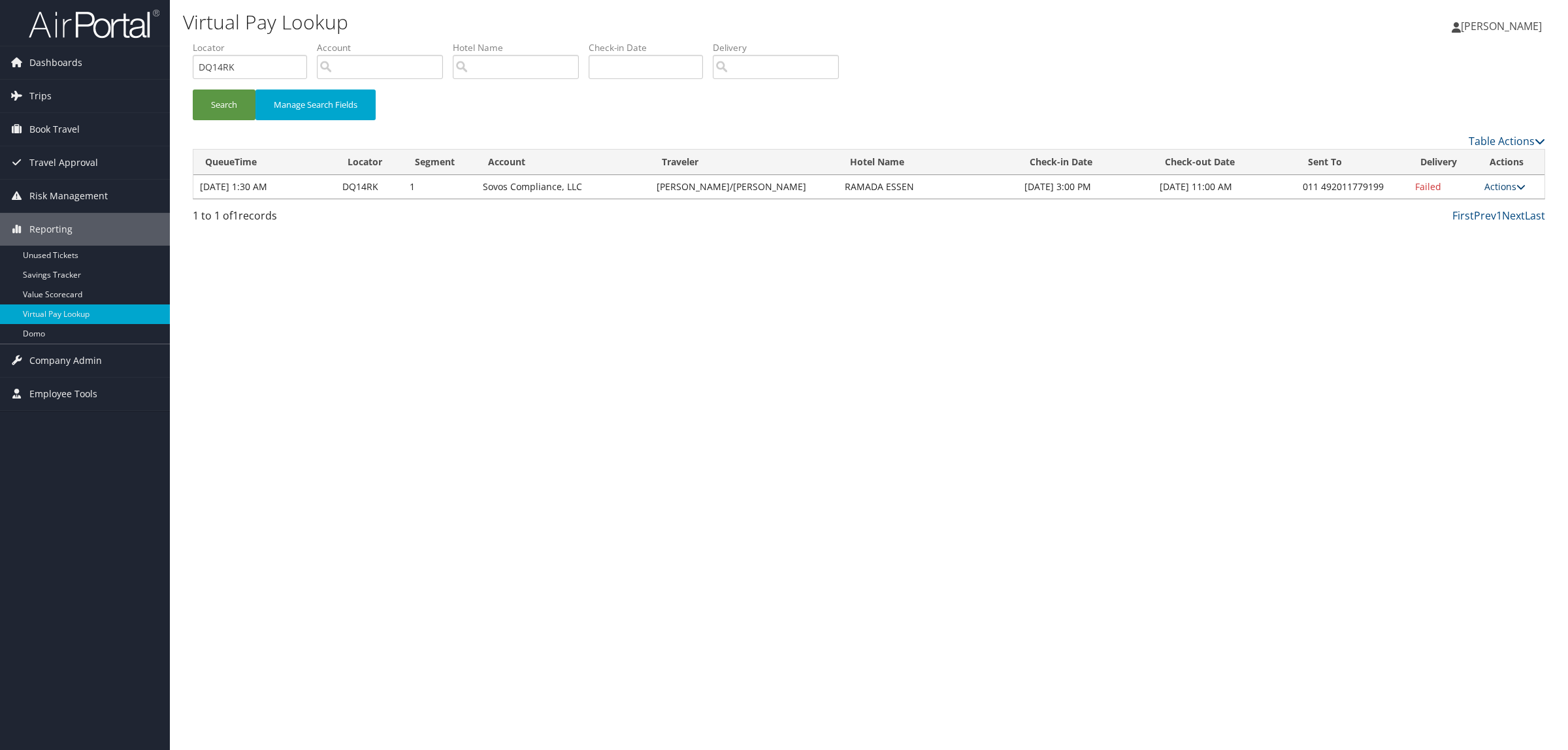
click at [1501, 183] on link "Actions" at bounding box center [1506, 186] width 41 height 13
click at [1458, 208] on link "Resend" at bounding box center [1463, 206] width 112 height 22
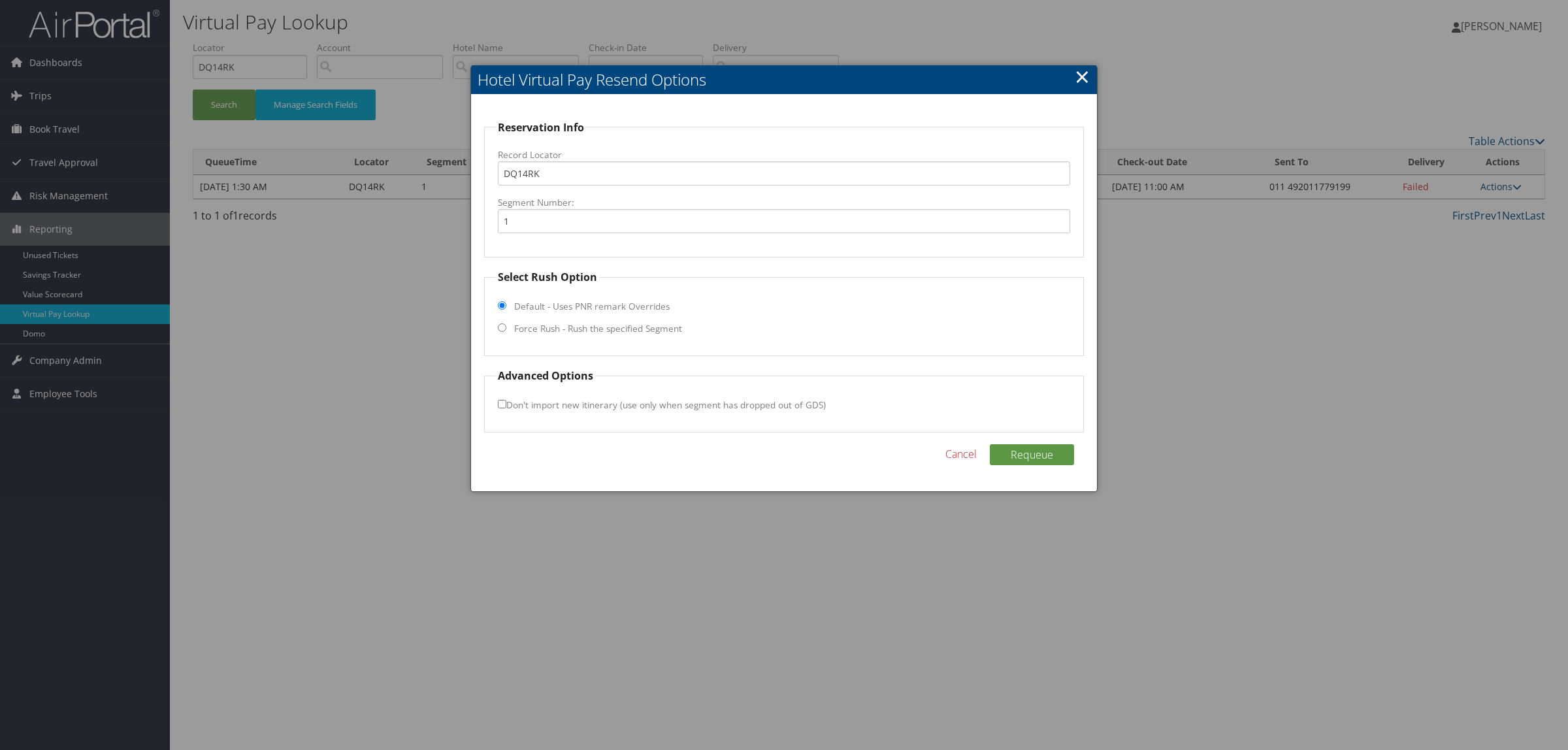
click at [606, 324] on label "Force Rush - Rush the specified Segment" at bounding box center [598, 328] width 168 height 13
click at [506, 324] on input "Force Rush - Rush the specified Segment" at bounding box center [502, 328] width 9 height 9
radio input "true"
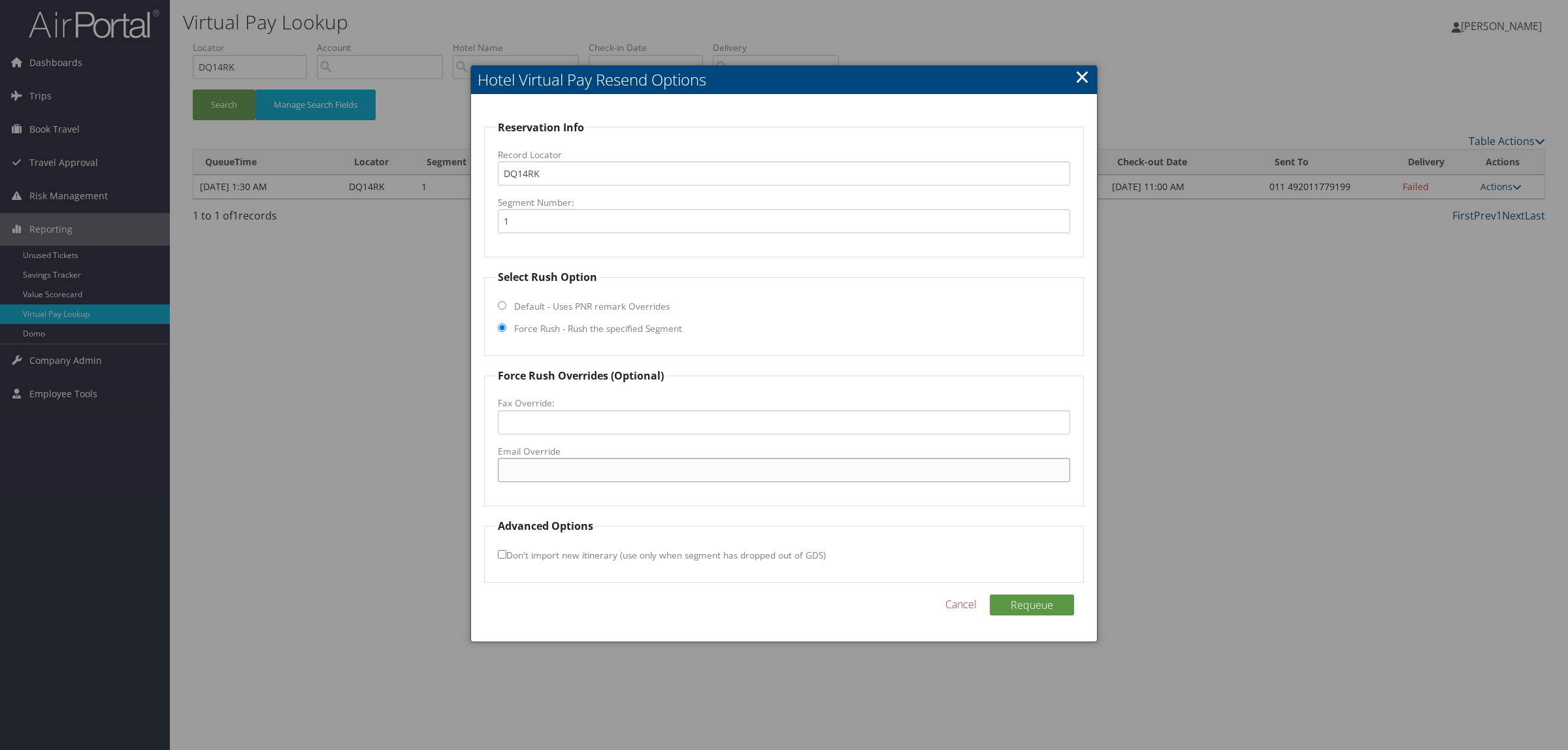
paste input ""info@ramadaessen.com" <info@ramadaessen.com>"
drag, startPoint x: 612, startPoint y: 471, endPoint x: 994, endPoint y: 506, distance: 383.6
click at [991, 514] on form "Reservation Info Record Locator DQ14RK Segment Number: 1 Select Rush Option Def…" at bounding box center [784, 352] width 600 height 464
drag, startPoint x: 508, startPoint y: 465, endPoint x: 420, endPoint y: 458, distance: 88.3
click at [420, 458] on body "Menu Dashboards ► AirPortal 360™ (Manager) AirPortal 360™ (Agent) My Travel Das…" at bounding box center [784, 375] width 1568 height 750
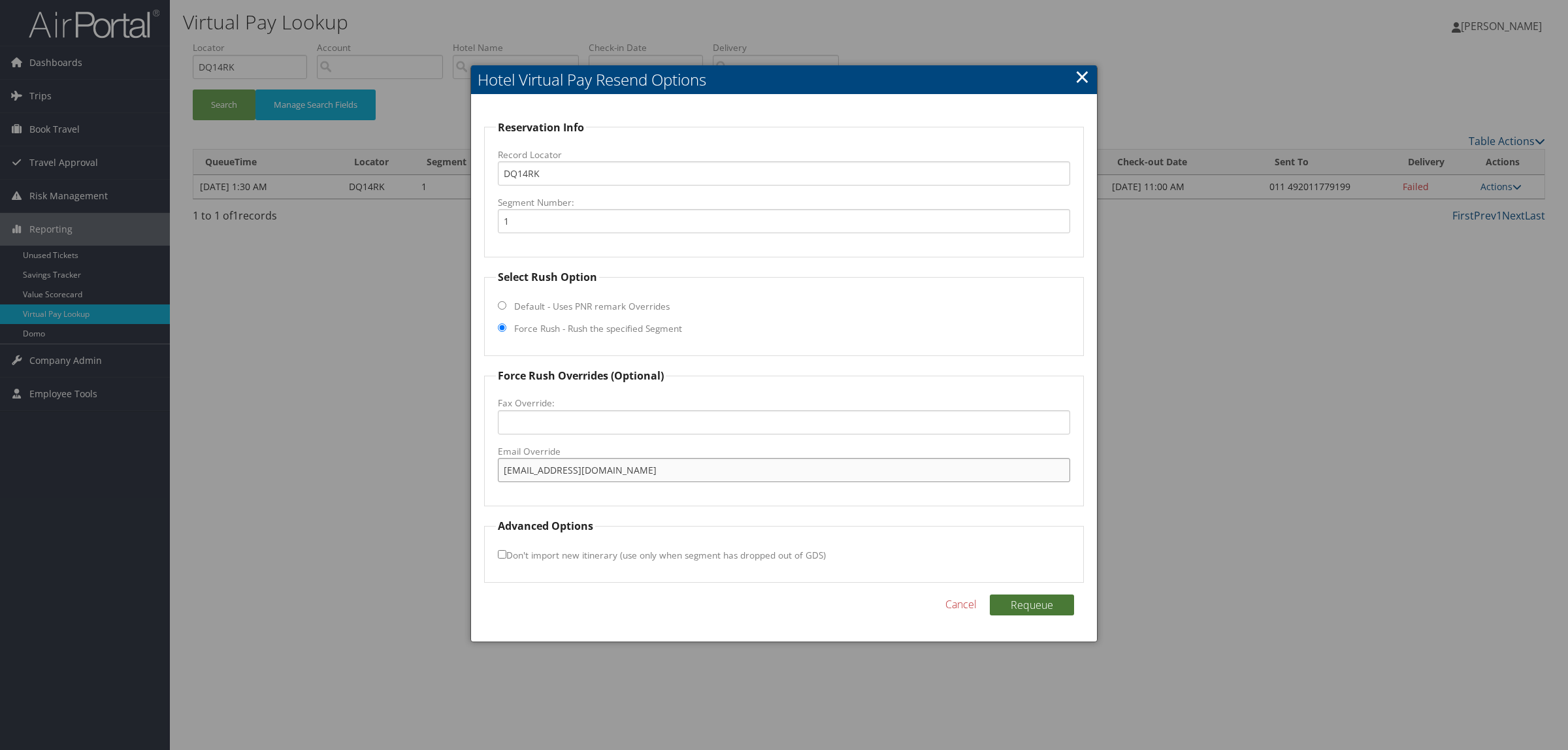
type input "info@ramadaessen.com"
click at [1050, 605] on button "Requeue" at bounding box center [1032, 605] width 84 height 21
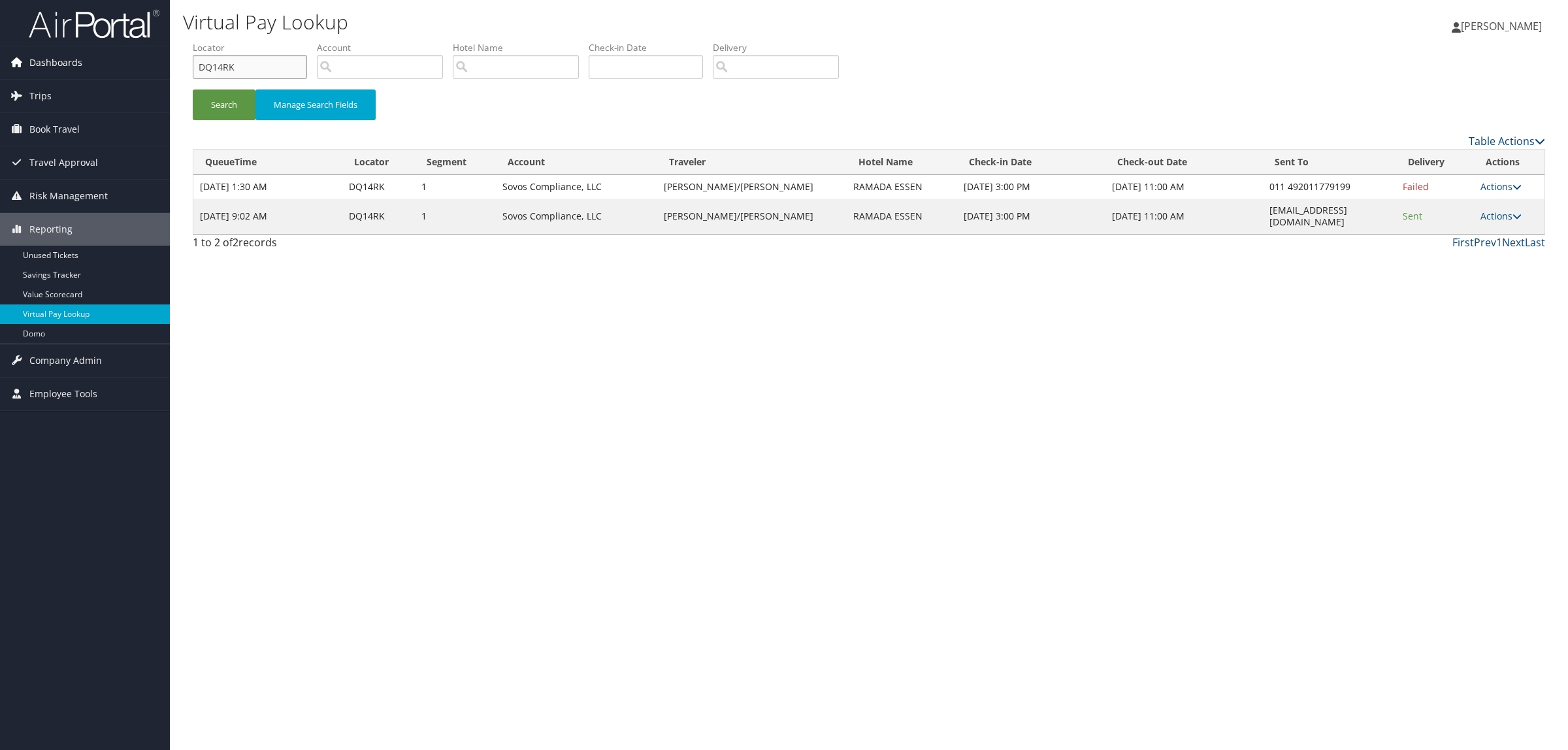
drag, startPoint x: 257, startPoint y: 60, endPoint x: 72, endPoint y: 63, distance: 185.0
click at [72, 63] on div "Dashboards AirPortal 360™ (Manager) AirPortal 360™ (Agent) My Travel Dashboard …" at bounding box center [784, 375] width 1568 height 750
paste input "NCV4P"
type input "DNCV4P"
click at [217, 94] on button "Search" at bounding box center [224, 104] width 62 height 30
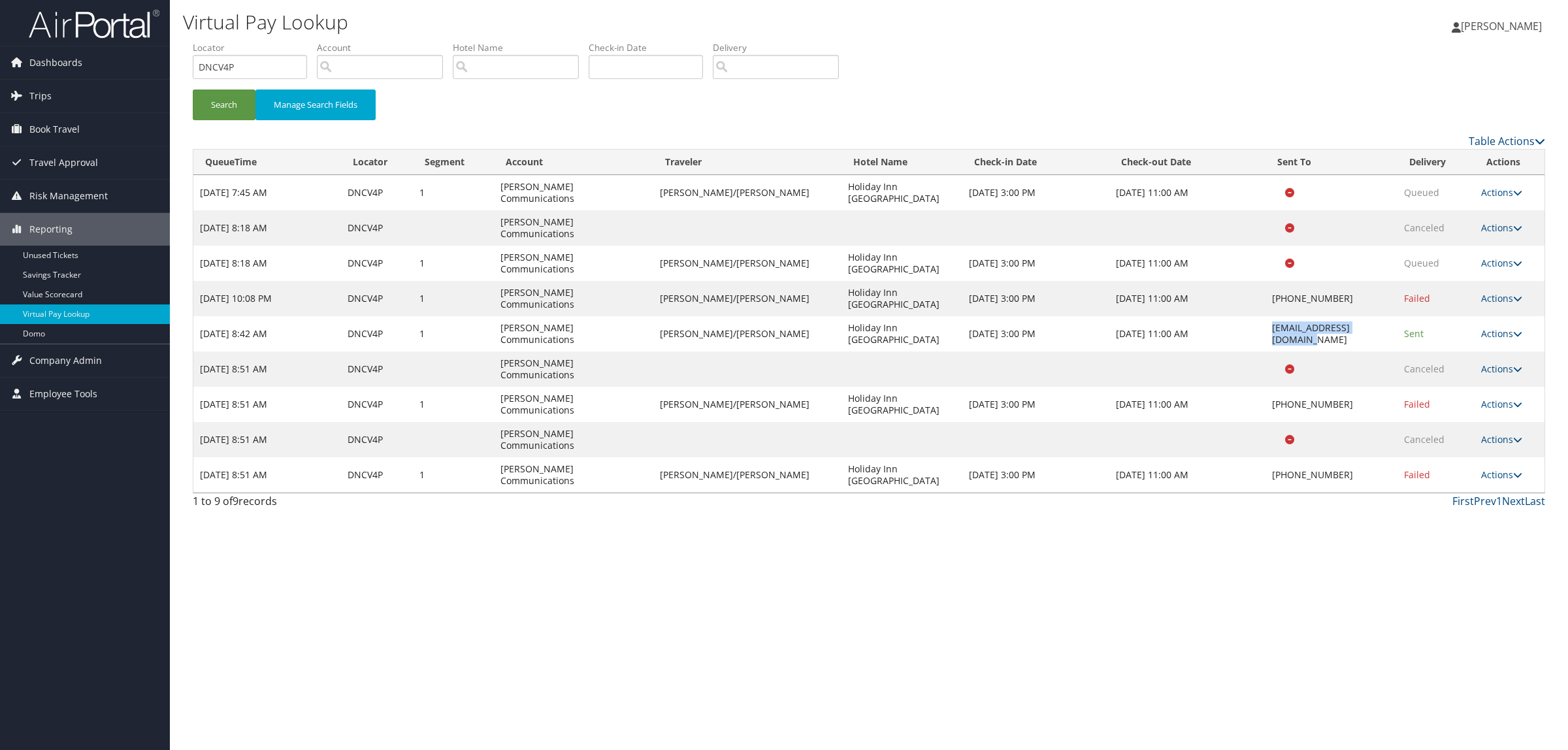
drag, startPoint x: 1250, startPoint y: 318, endPoint x: 1360, endPoint y: 324, distance: 110.2
click at [1360, 324] on td "hial@ArkHospitality.com" at bounding box center [1332, 334] width 132 height 35
copy td "hial@ArkHospitality.com"
click at [1488, 469] on link "Actions" at bounding box center [1502, 475] width 41 height 13
click at [1468, 462] on link "Resend" at bounding box center [1458, 458] width 112 height 22
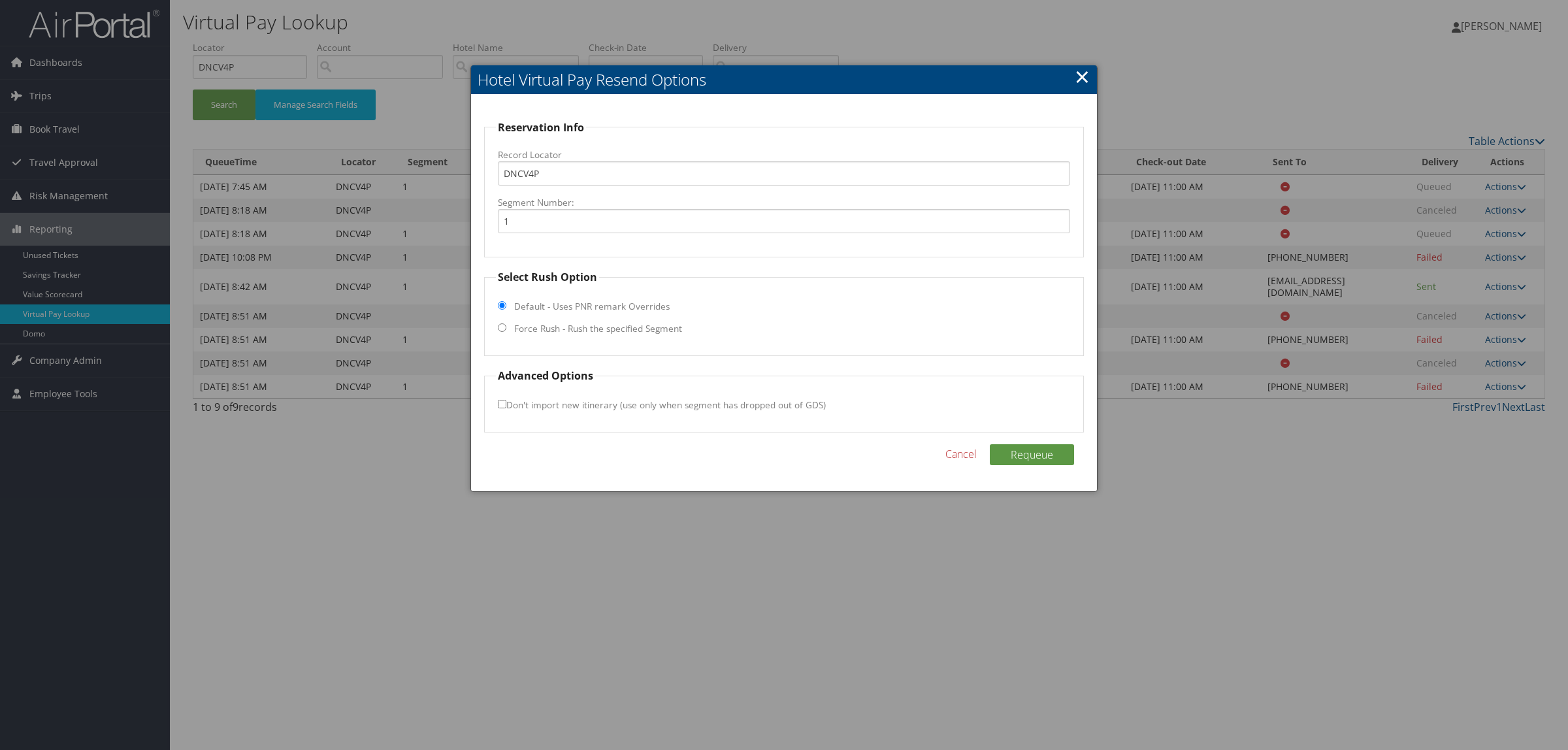
click at [584, 335] on fieldset "Select Rush Option Default - Uses PNR remark Overrides Force Rush - Rush the sp…" at bounding box center [784, 313] width 600 height 87
click at [593, 327] on label "Force Rush - Rush the specified Segment" at bounding box center [598, 328] width 168 height 13
click at [506, 327] on input "Force Rush - Rush the specified Segment" at bounding box center [502, 328] width 9 height 9
radio input "true"
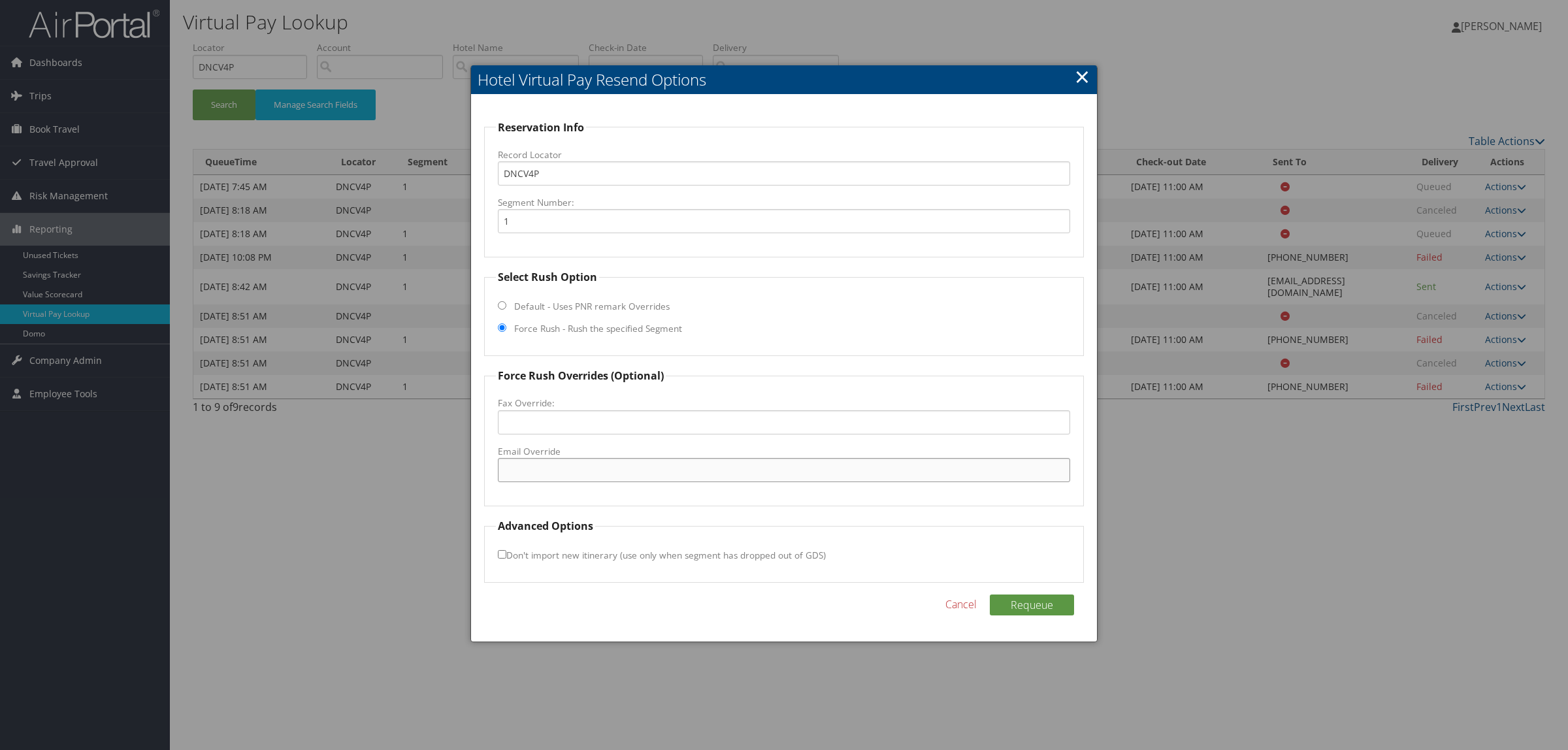
click at [598, 464] on input "Email Override" at bounding box center [784, 470] width 572 height 24
paste input "hial@ArkHospitality.com"
type input "hial@ArkHospitality.com"
click at [1029, 606] on button "Requeue" at bounding box center [1032, 605] width 84 height 21
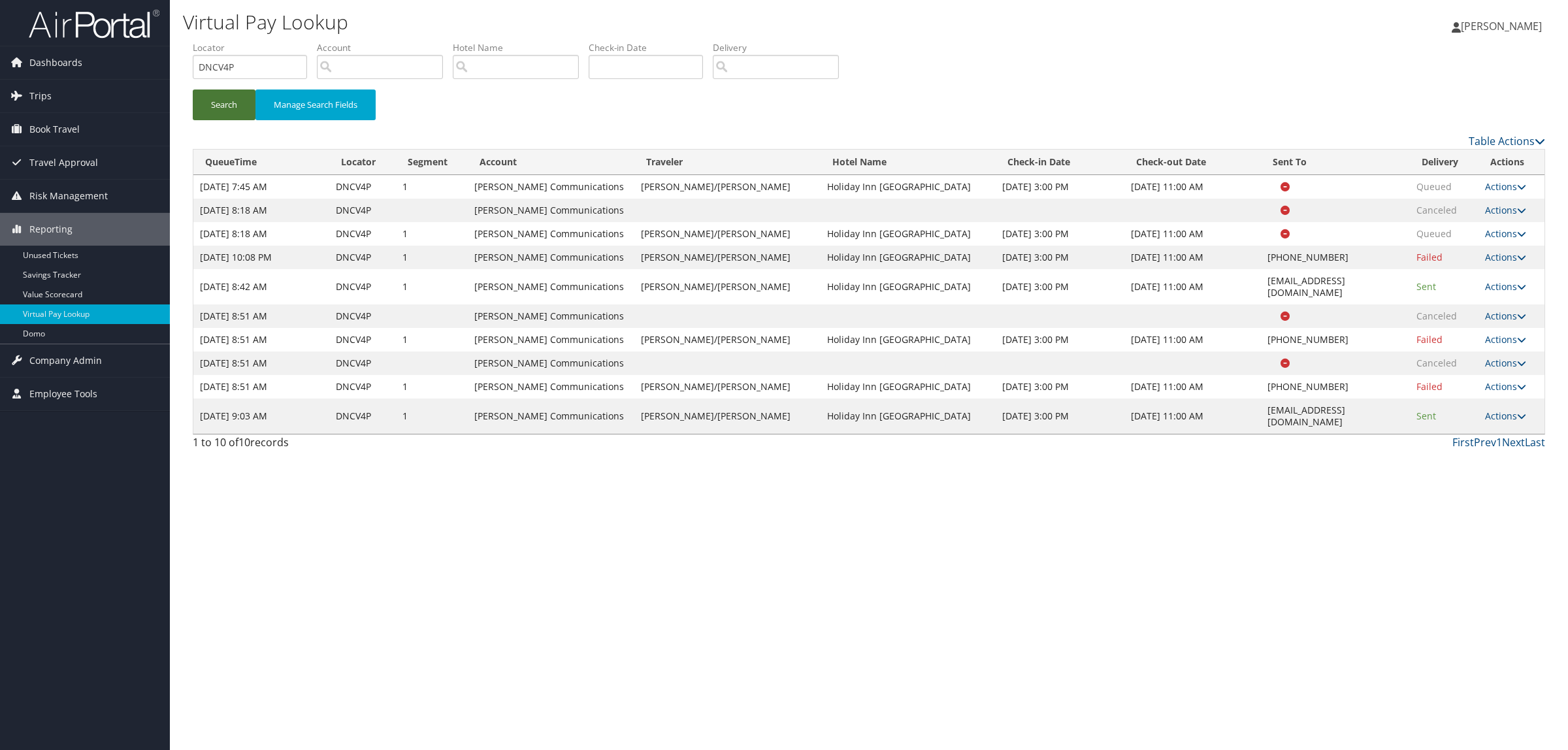
click at [245, 118] on button "Search" at bounding box center [224, 104] width 62 height 30
drag, startPoint x: 252, startPoint y: 63, endPoint x: 243, endPoint y: 73, distance: 13.5
click at [150, 72] on div "Dashboards AirPortal 360™ (Manager) AirPortal 360™ (Agent) My Travel Dashboard …" at bounding box center [784, 375] width 1568 height 750
paste input "PXSC0"
type input "DPXSC0"
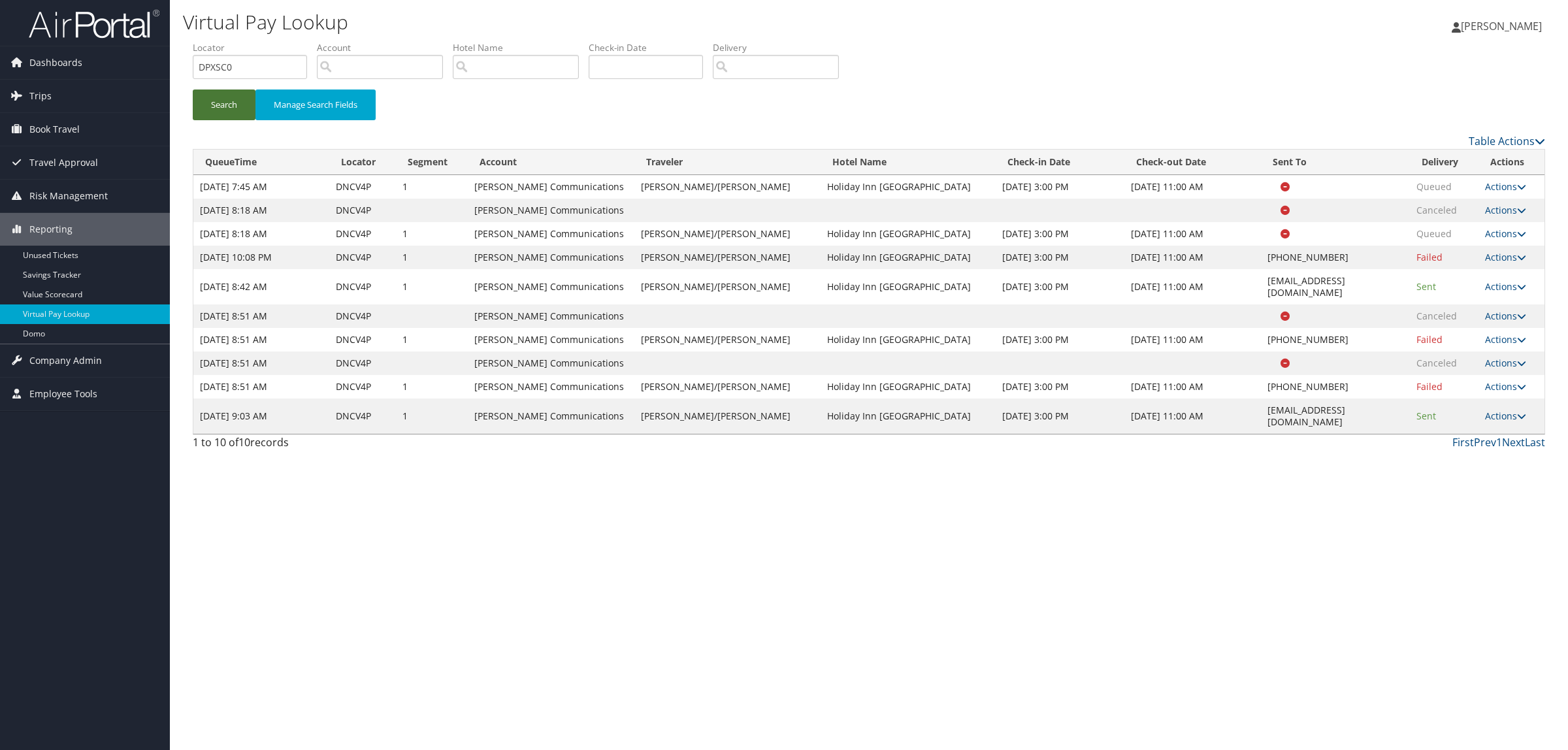
click at [230, 103] on button "Search" at bounding box center [224, 104] width 62 height 30
